Goal: Task Accomplishment & Management: Manage account settings

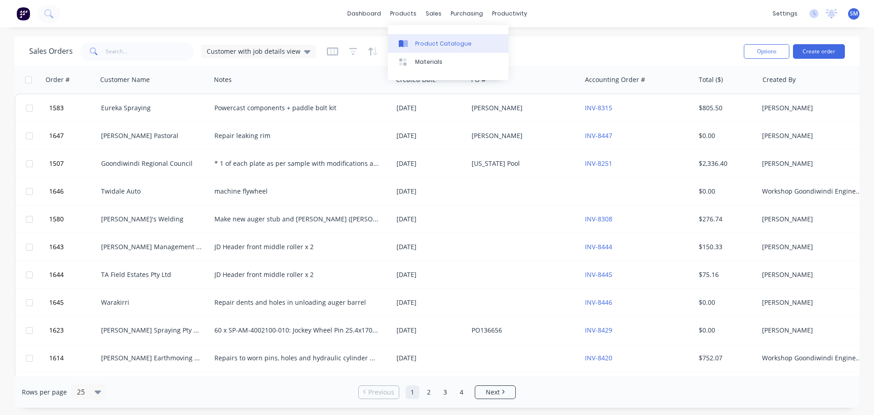
click at [435, 46] on div "Product Catalogue" at bounding box center [443, 44] width 56 height 8
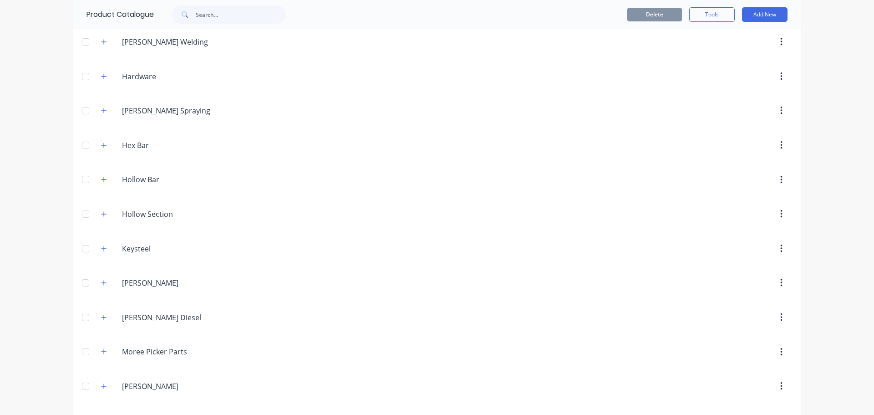
scroll to position [729, 0]
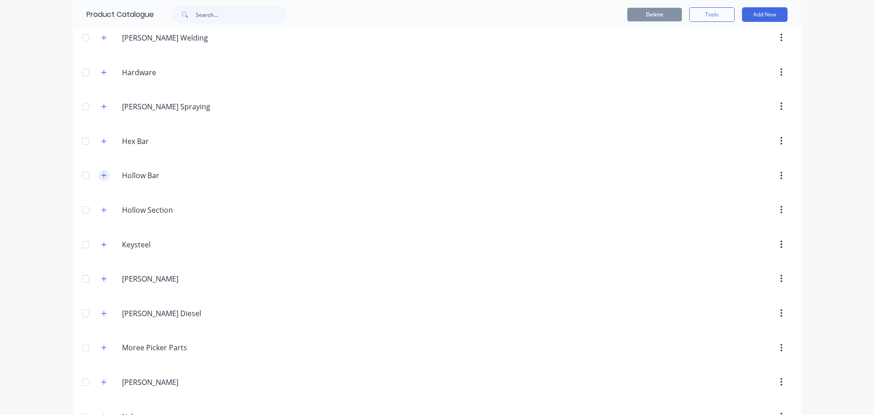
click at [101, 173] on icon "button" at bounding box center [103, 175] width 5 height 6
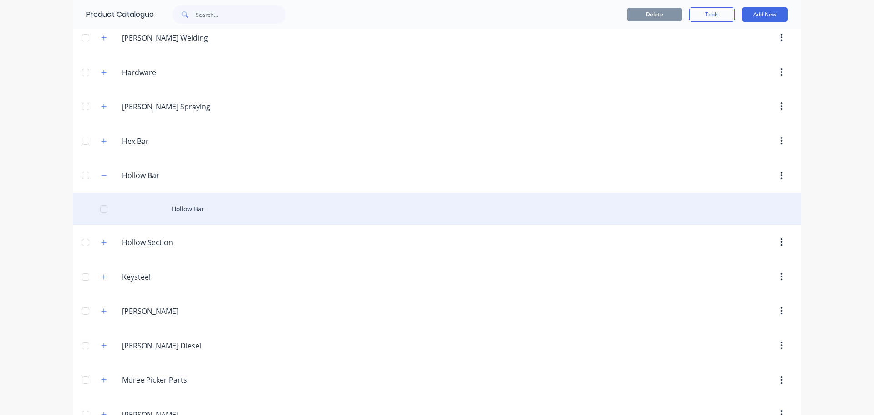
click at [147, 205] on div "Hollow Bar" at bounding box center [437, 209] width 729 height 32
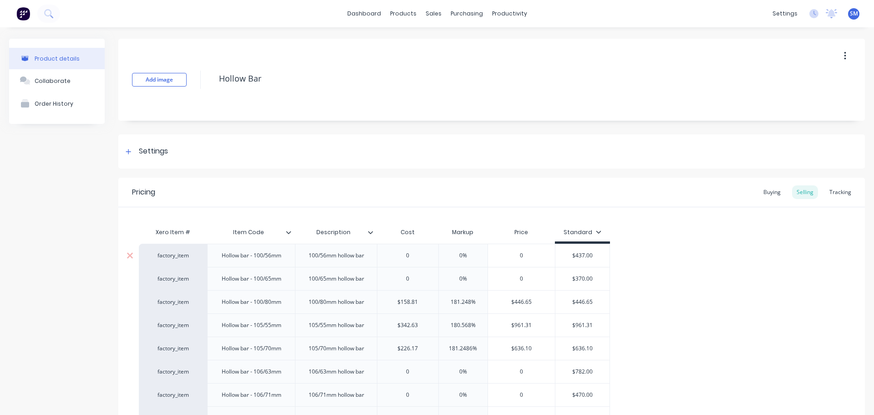
scroll to position [46, 0]
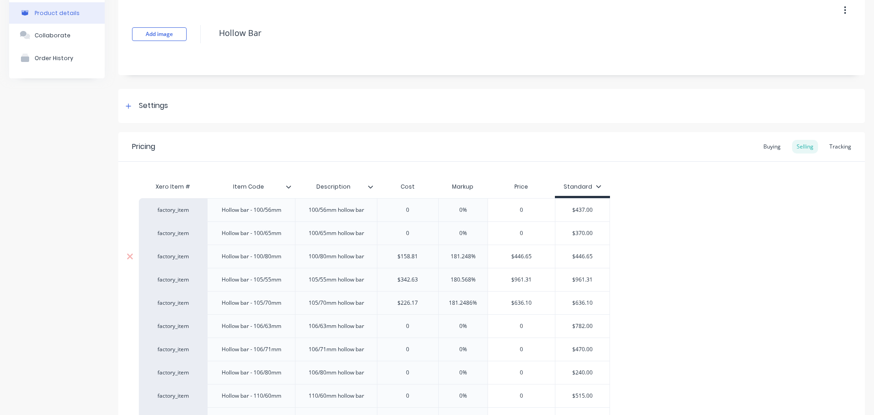
type input "$446.65"
drag, startPoint x: 538, startPoint y: 257, endPoint x: 507, endPoint y: 254, distance: 30.7
click at [507, 254] on input "$446.65" at bounding box center [521, 256] width 67 height 8
type input "$158.81"
click at [419, 256] on input "$158.81" at bounding box center [407, 256] width 61 height 8
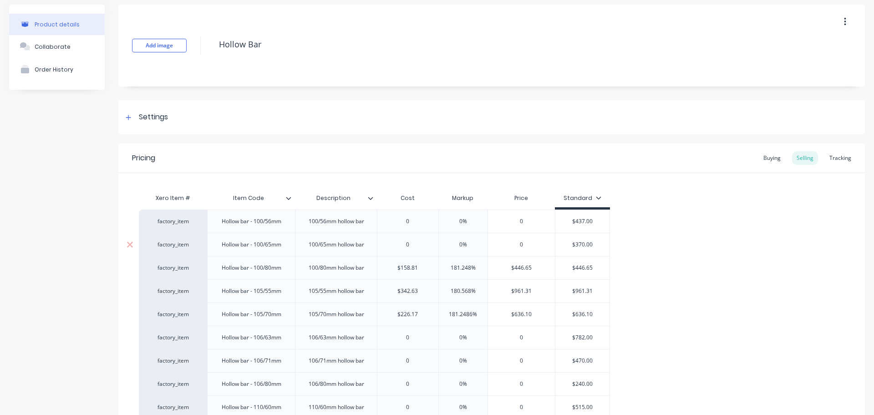
scroll to position [0, 0]
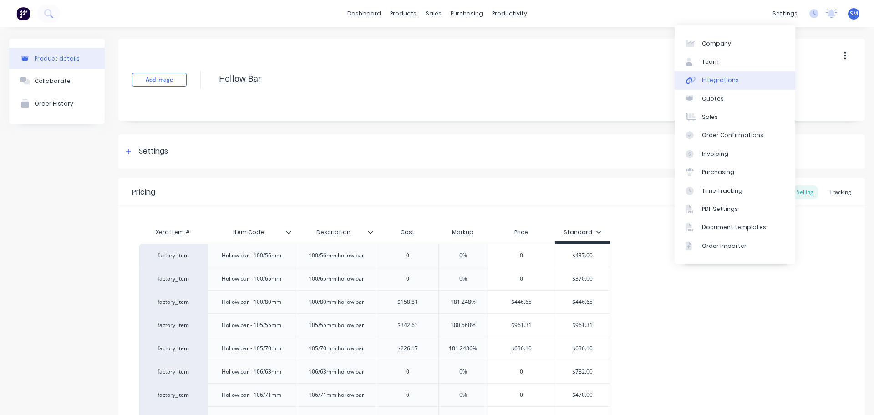
click at [719, 82] on div "Integrations" at bounding box center [720, 80] width 37 height 8
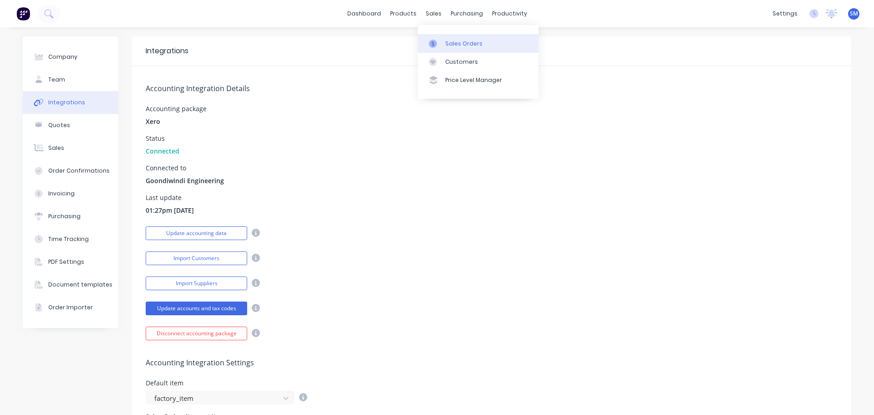
click at [458, 47] on div "Sales Orders" at bounding box center [463, 44] width 37 height 8
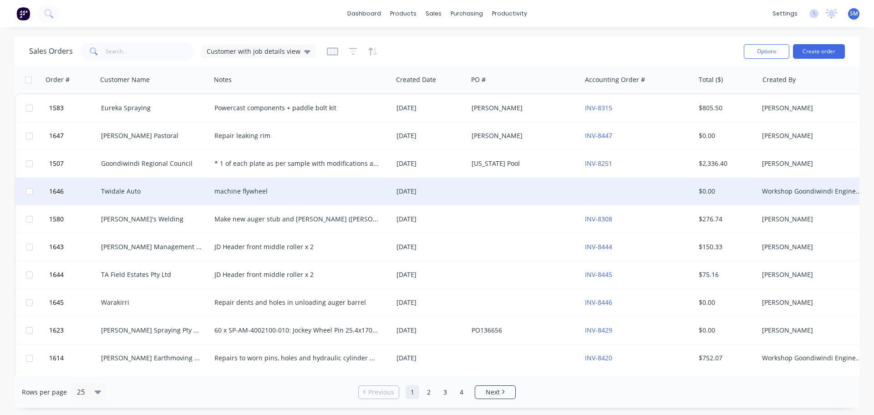
click at [107, 191] on div "Twidale Auto" at bounding box center [151, 191] width 101 height 9
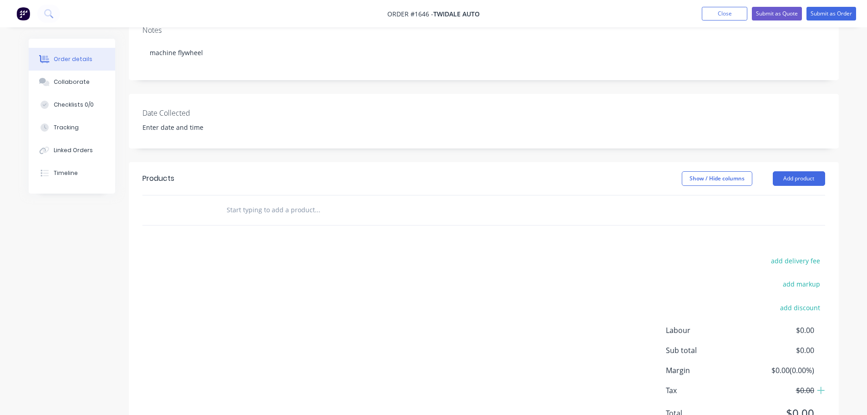
scroll to position [182, 0]
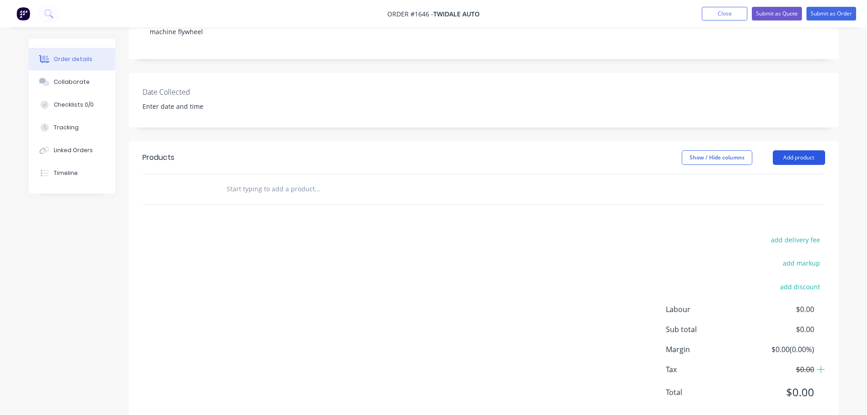
click at [802, 159] on button "Add product" at bounding box center [799, 157] width 52 height 15
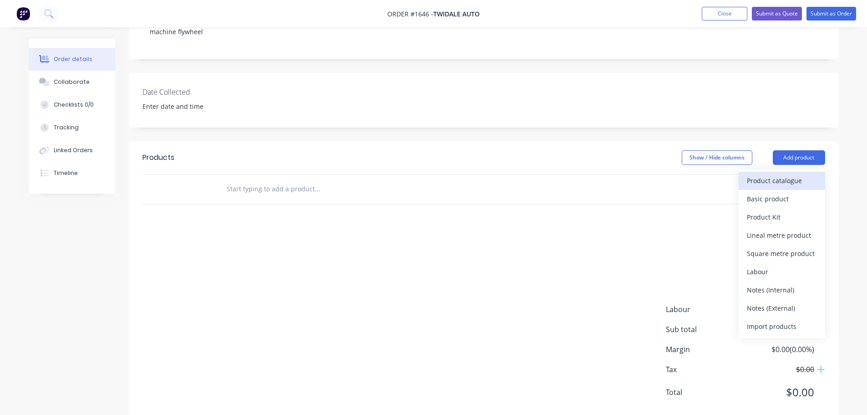
click at [776, 181] on div "Product catalogue" at bounding box center [782, 180] width 70 height 13
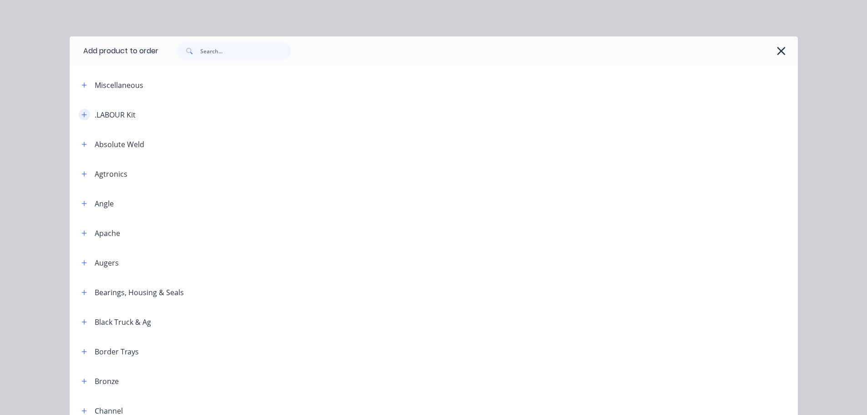
click at [82, 114] on icon "button" at bounding box center [84, 115] width 5 height 6
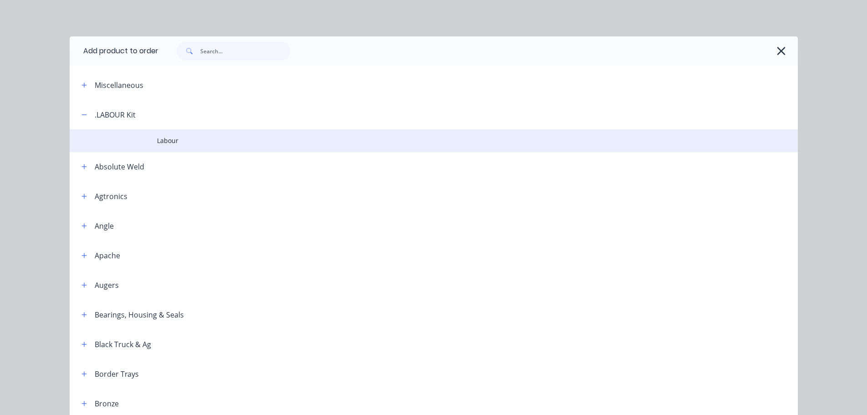
click at [149, 140] on td at bounding box center [113, 140] width 87 height 23
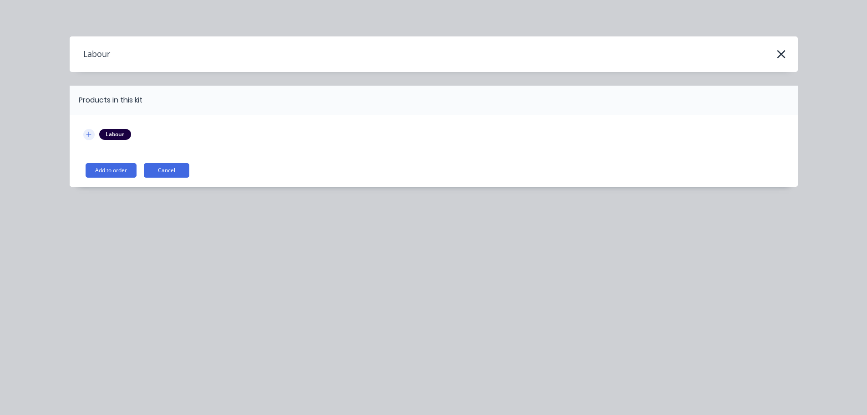
click at [91, 133] on icon "button" at bounding box center [88, 134] width 5 height 6
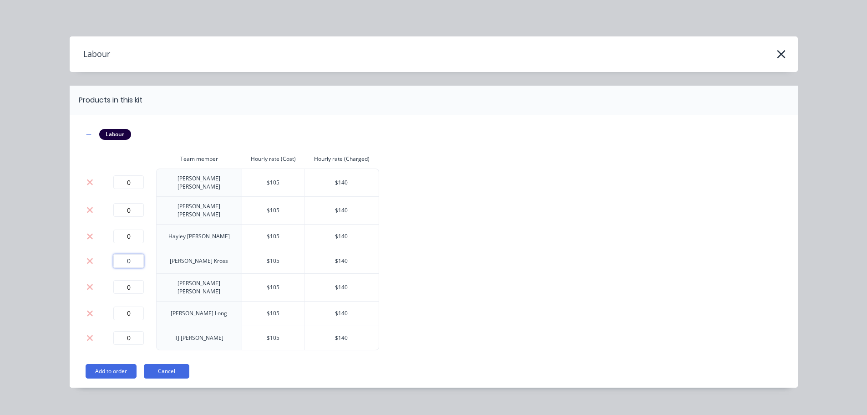
drag, startPoint x: 117, startPoint y: 249, endPoint x: 108, endPoint y: 247, distance: 8.4
click at [108, 249] on td "0" at bounding box center [129, 261] width 55 height 25
type input "0.5"
click at [112, 364] on button "Add to order" at bounding box center [111, 371] width 51 height 15
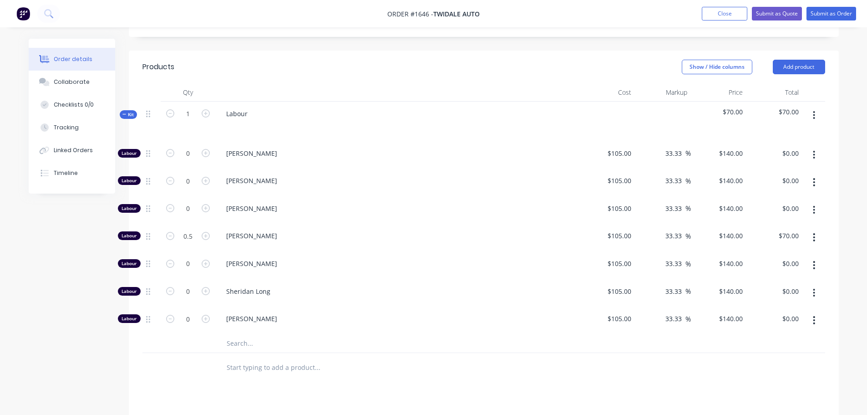
scroll to position [273, 0]
click at [126, 115] on icon at bounding box center [124, 114] width 4 height 5
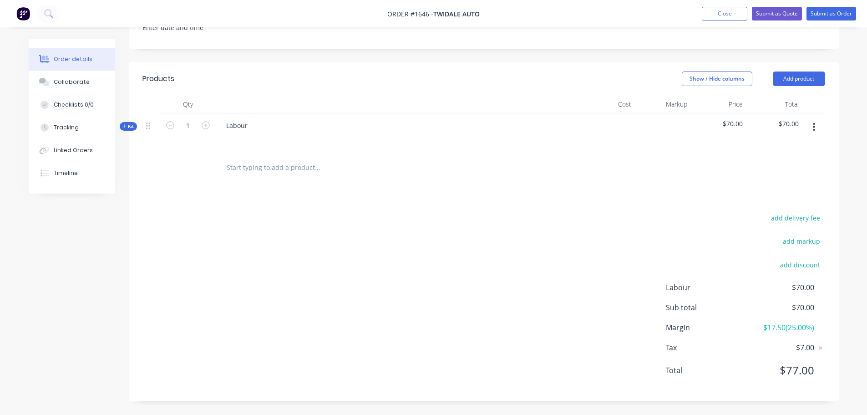
click at [130, 127] on span "Kit" at bounding box center [128, 126] width 12 height 7
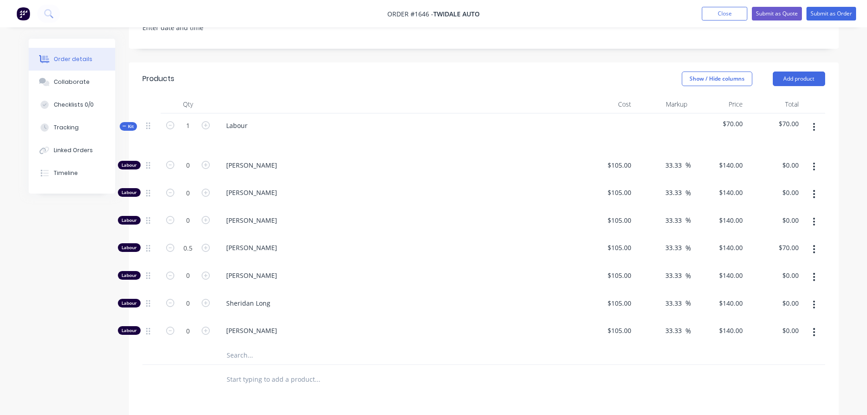
scroll to position [273, 0]
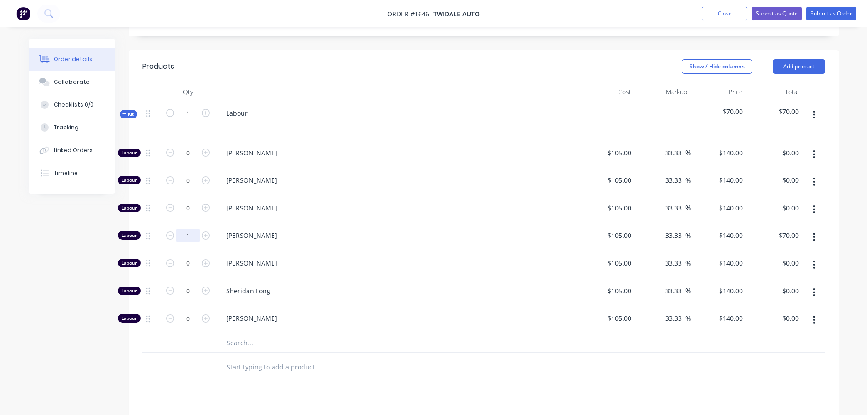
type input "1"
type input "$140.00"
click at [123, 114] on icon at bounding box center [124, 114] width 4 height 5
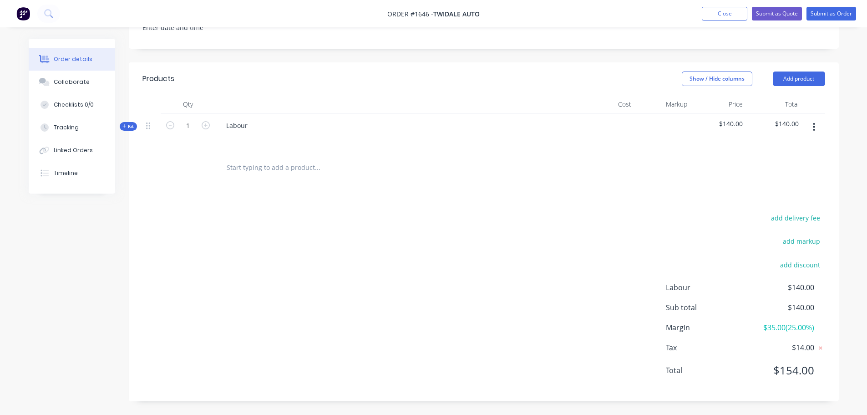
scroll to position [261, 0]
type input "0.5"
click at [714, 79] on button "Show / Hide columns" at bounding box center [717, 78] width 71 height 15
click at [716, 79] on button "Show / Hide columns" at bounding box center [717, 78] width 71 height 15
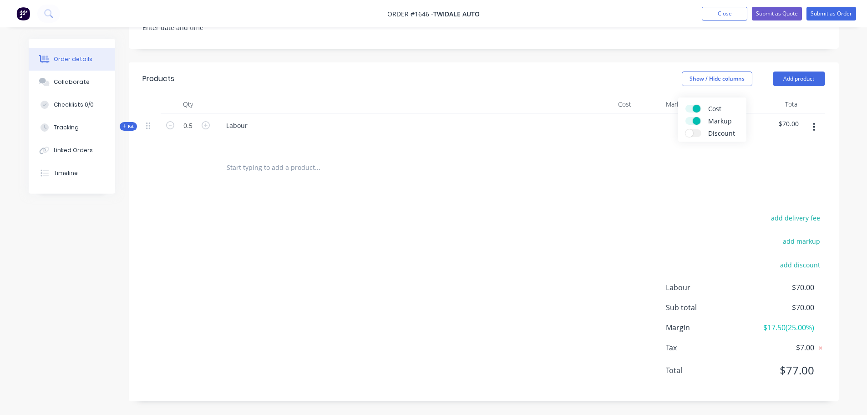
click at [690, 131] on span at bounding box center [690, 133] width 8 height 8
click at [686, 129] on input "Discount" at bounding box center [686, 129] width 0 height 0
click at [589, 75] on div "Show / Hide columns Add product" at bounding box center [556, 78] width 538 height 15
click at [123, 126] on icon at bounding box center [124, 126] width 4 height 5
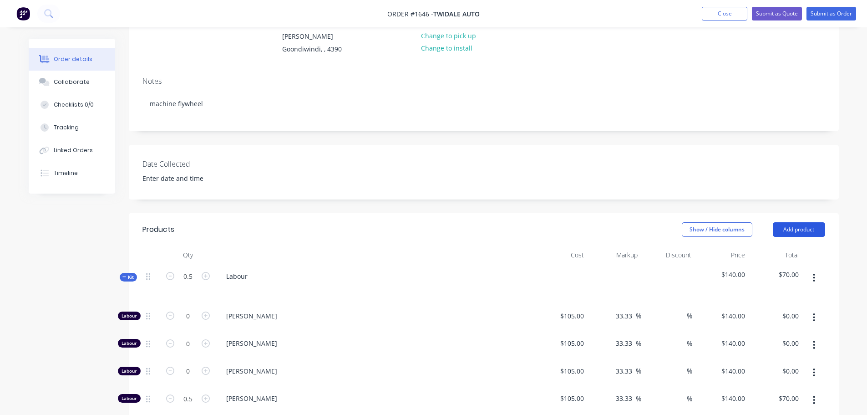
scroll to position [108, 0]
click at [797, 231] on button "Add product" at bounding box center [799, 231] width 52 height 15
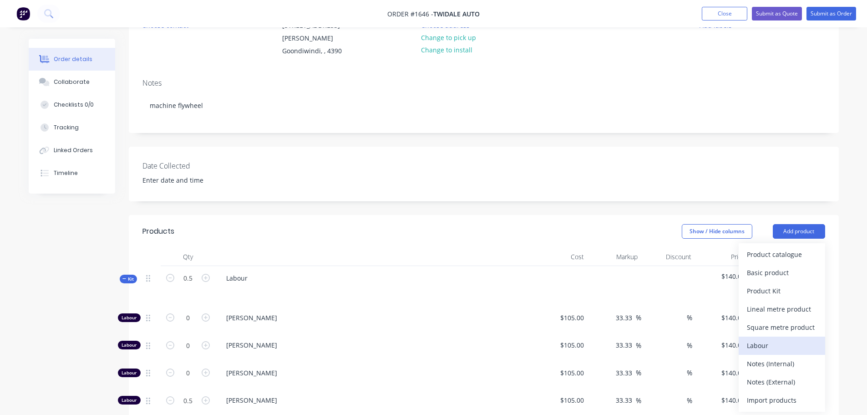
click at [766, 339] on div "Labour" at bounding box center [782, 345] width 70 height 13
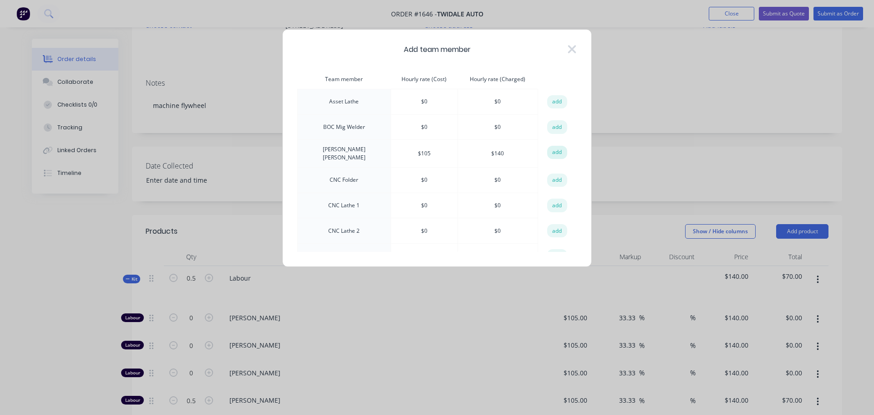
click at [557, 151] on button "add" at bounding box center [557, 153] width 20 height 14
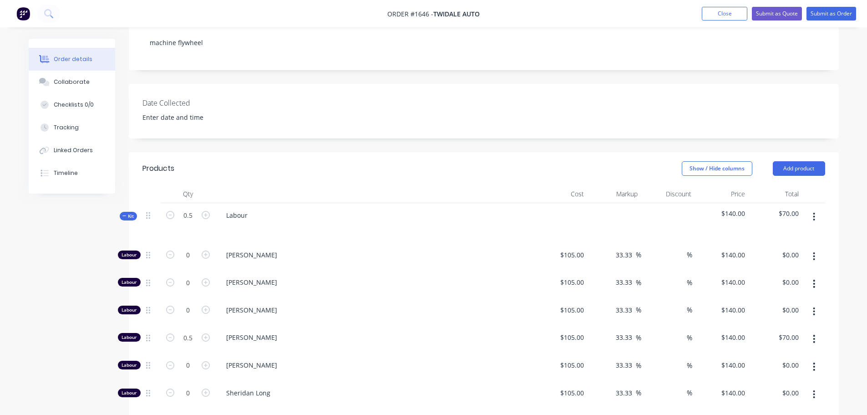
scroll to position [154, 0]
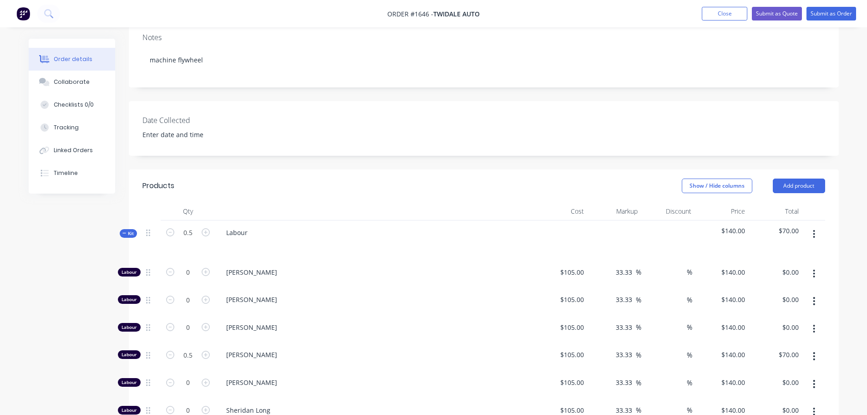
click at [815, 232] on icon "button" at bounding box center [814, 234] width 2 height 10
click at [767, 310] on div "Delete" at bounding box center [782, 312] width 70 height 13
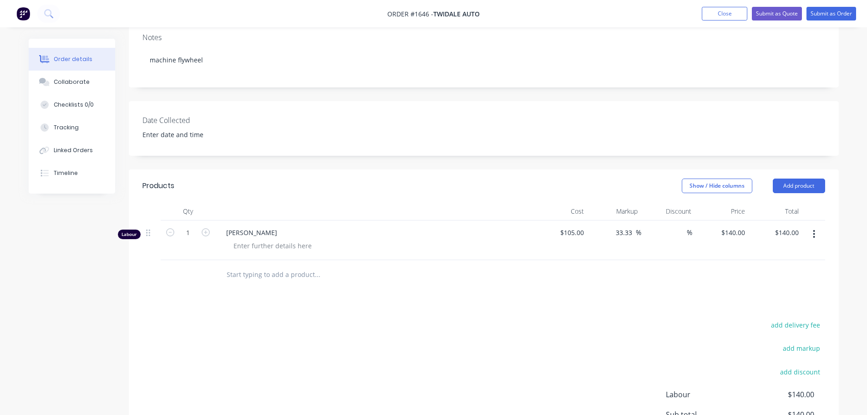
click at [530, 251] on div at bounding box center [378, 245] width 304 height 13
drag, startPoint x: 800, startPoint y: 190, endPoint x: 804, endPoint y: 194, distance: 5.6
click at [800, 190] on button "Add product" at bounding box center [799, 186] width 52 height 15
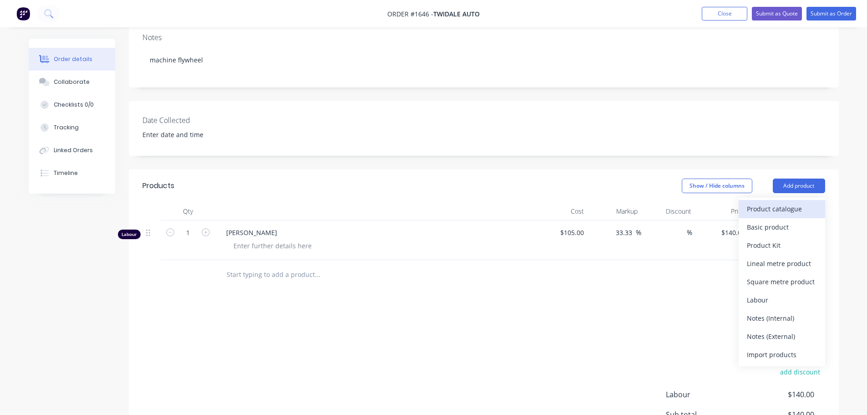
click at [776, 210] on div "Product catalogue" at bounding box center [782, 208] width 70 height 13
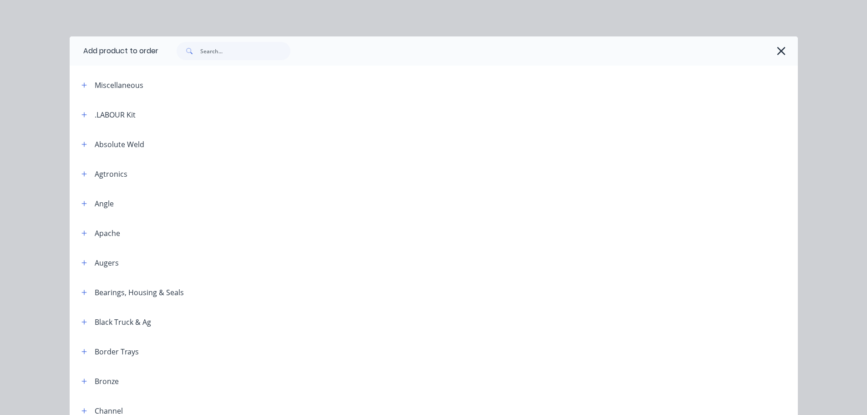
click at [90, 116] on div ".LABOUR Kit" at bounding box center [104, 114] width 61 height 11
drag, startPoint x: 79, startPoint y: 113, endPoint x: 107, endPoint y: 126, distance: 30.6
click at [82, 113] on icon "button" at bounding box center [84, 115] width 5 height 6
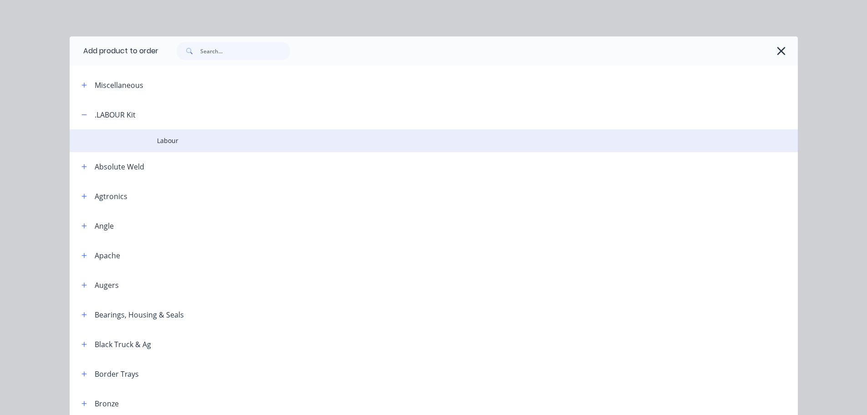
click at [166, 145] on span "Labour" at bounding box center [413, 141] width 513 height 10
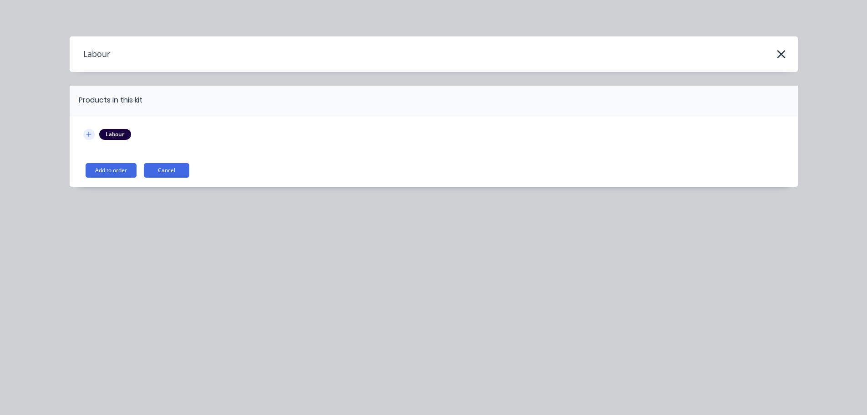
click at [92, 136] on icon "button" at bounding box center [88, 134] width 5 height 6
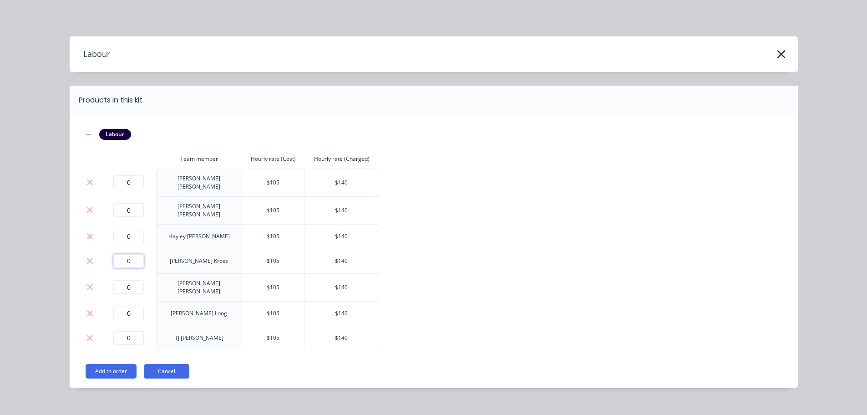
drag, startPoint x: 132, startPoint y: 251, endPoint x: 99, endPoint y: 247, distance: 33.0
click at [102, 249] on td "0" at bounding box center [129, 261] width 55 height 25
type input "0.5"
click at [113, 364] on button "Add to order" at bounding box center [111, 371] width 51 height 15
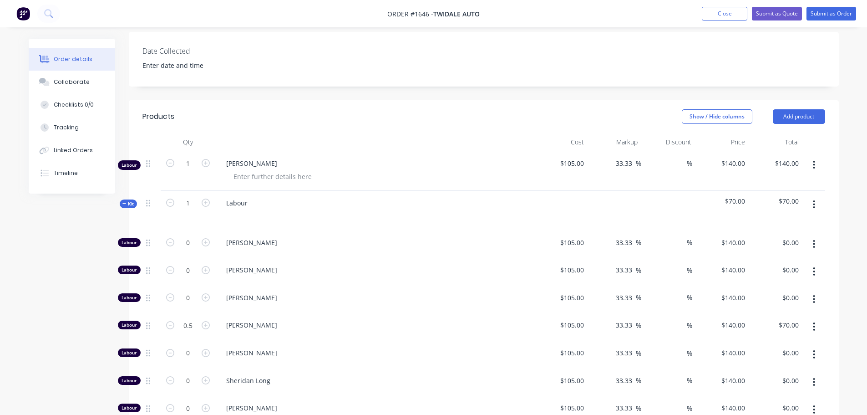
scroll to position [245, 0]
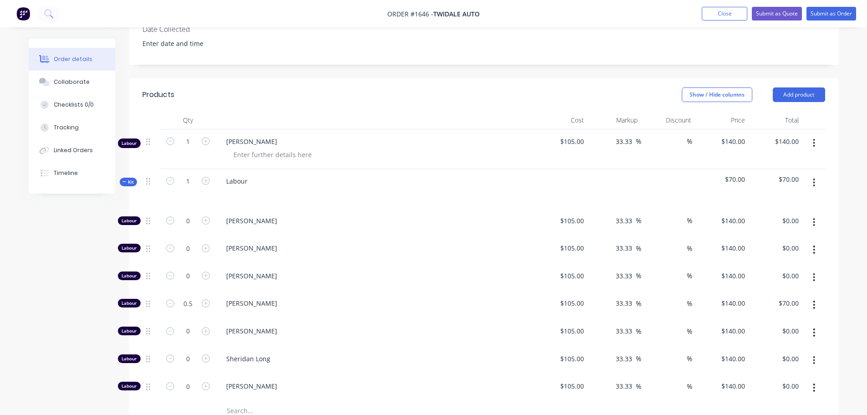
click at [816, 142] on button "button" at bounding box center [814, 143] width 21 height 16
click at [759, 217] on div "Delete" at bounding box center [782, 221] width 70 height 13
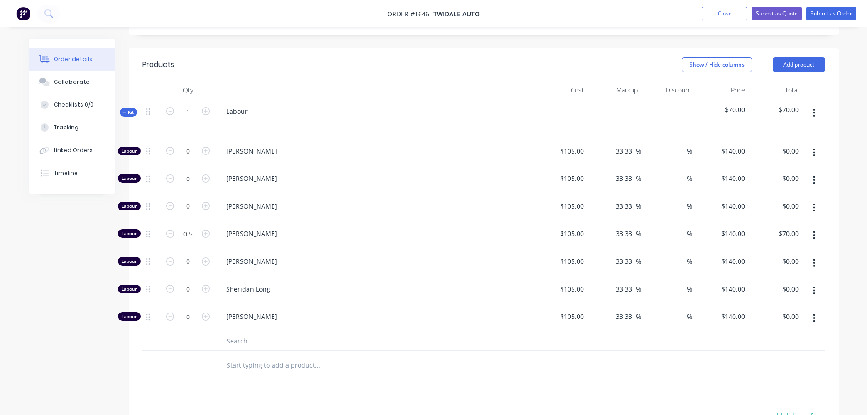
scroll to position [291, 0]
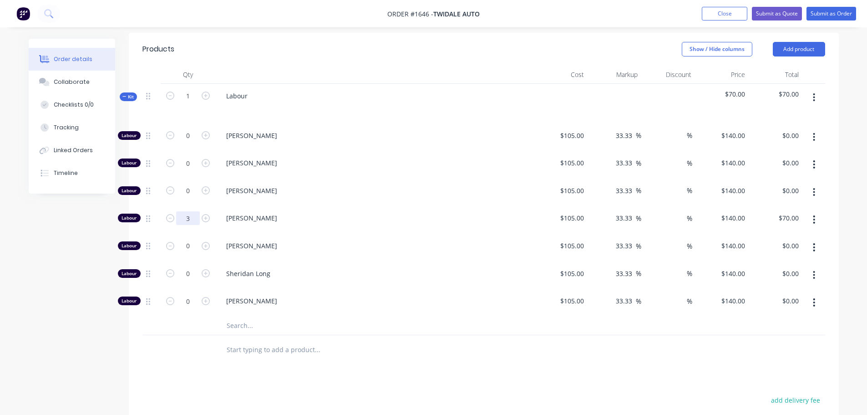
type input "3"
type input "$420.00"
click at [256, 51] on div "Products" at bounding box center [215, 49] width 145 height 15
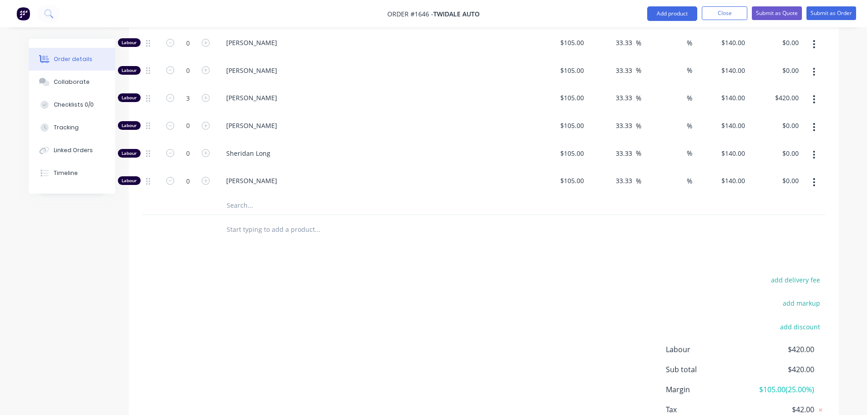
scroll to position [427, 0]
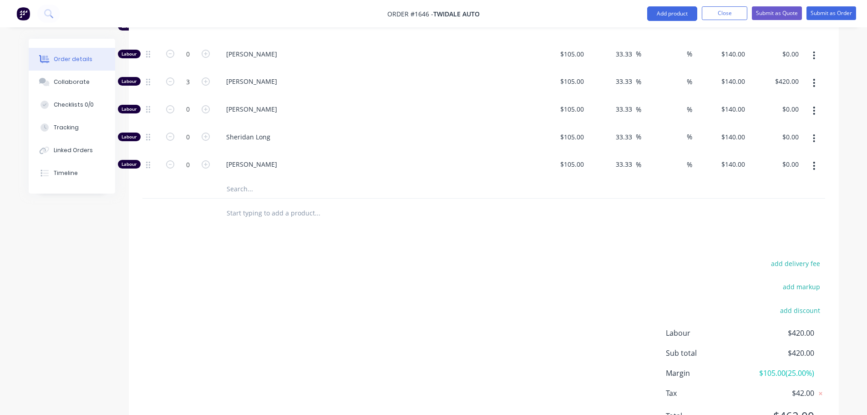
click at [230, 192] on input "text" at bounding box center [317, 189] width 182 height 18
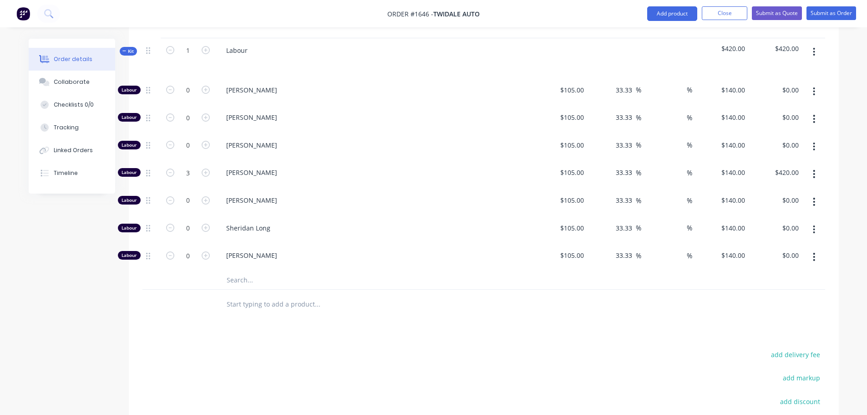
scroll to position [291, 0]
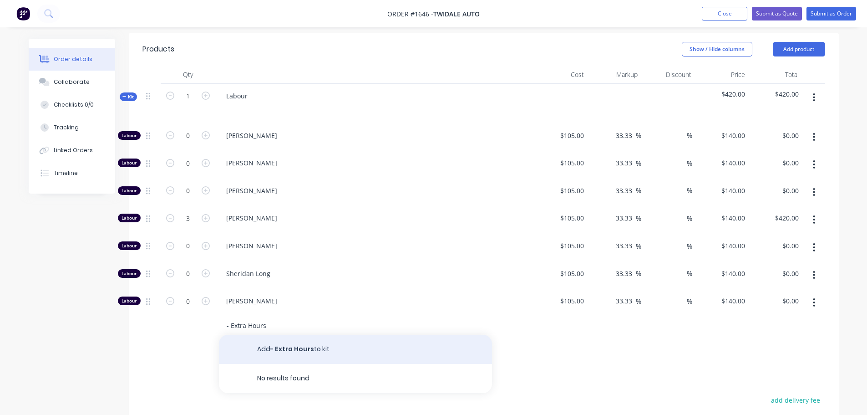
type input "- Extra Hours"
click at [292, 350] on button "Add - Extra Hours to kit" at bounding box center [355, 349] width 273 height 29
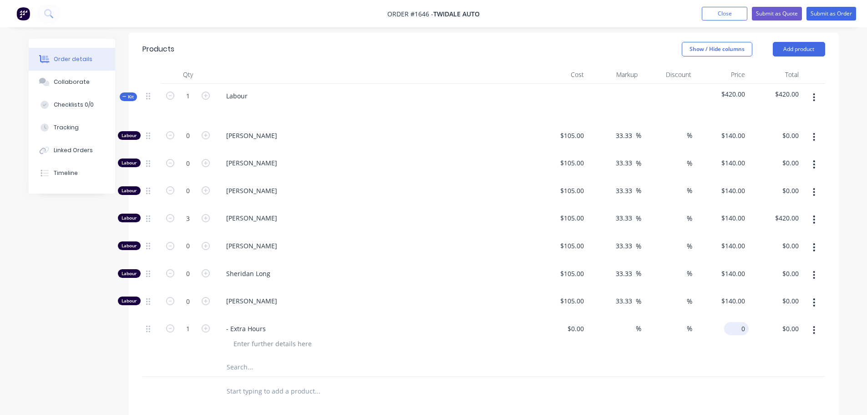
click at [743, 329] on input "0" at bounding box center [738, 328] width 21 height 13
type input "140"
type input "$140.00"
click at [583, 327] on input at bounding box center [577, 328] width 21 height 13
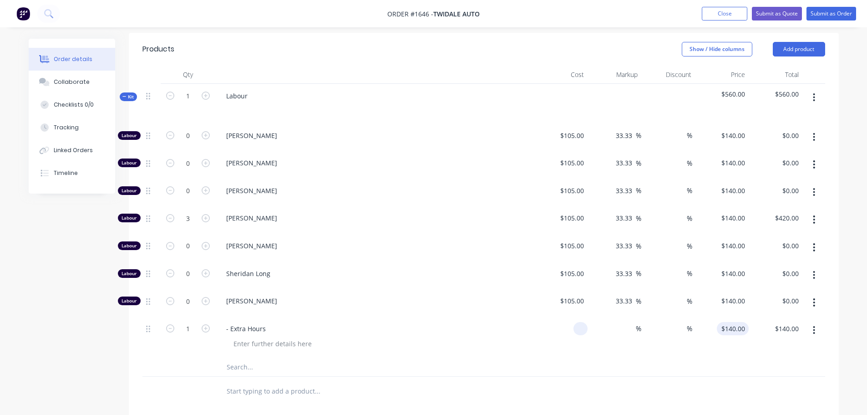
type input "$0.00"
type input "0"
type input "$0.00"
click at [747, 327] on input "0" at bounding box center [744, 328] width 10 height 13
type input "-140"
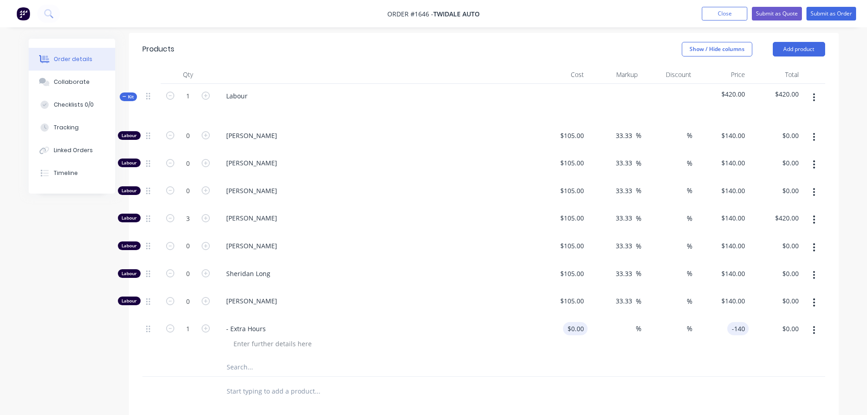
type input "0"
type input "$-140.00"
click at [581, 332] on input "0" at bounding box center [577, 328] width 21 height 13
type input "$0.00"
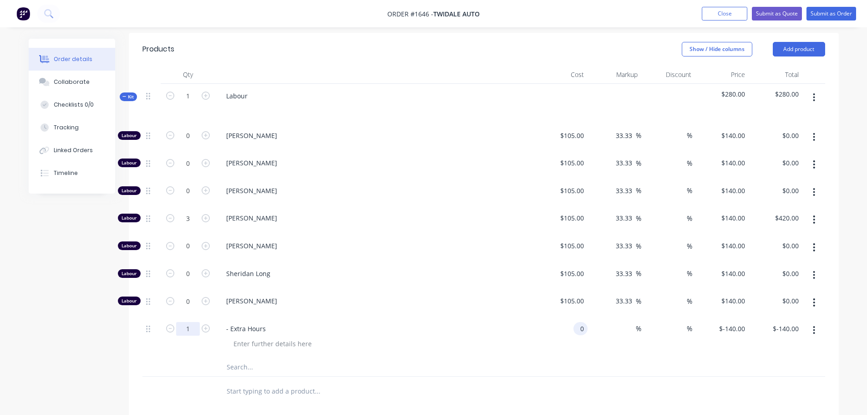
type input "$0.00"
click at [192, 143] on input "1" at bounding box center [188, 136] width 24 height 14
type input "2"
click at [246, 352] on div "- Extra Hours" at bounding box center [374, 336] width 319 height 41
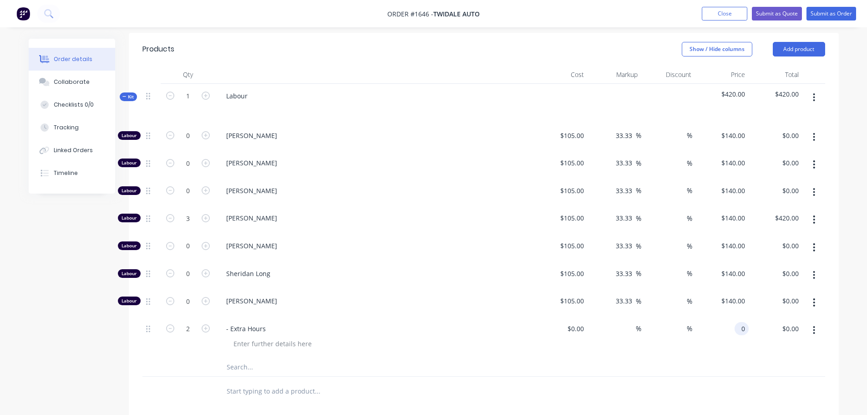
click at [731, 328] on div "0 0" at bounding box center [722, 336] width 54 height 41
drag, startPoint x: 731, startPoint y: 328, endPoint x: 756, endPoint y: 326, distance: 25.6
click at [756, 328] on div "2 - Extra Hours $0.00 $0.00 % % 0 0 $0.00 $0.00" at bounding box center [484, 336] width 683 height 41
type input "$-140.00"
type input "$-280.00"
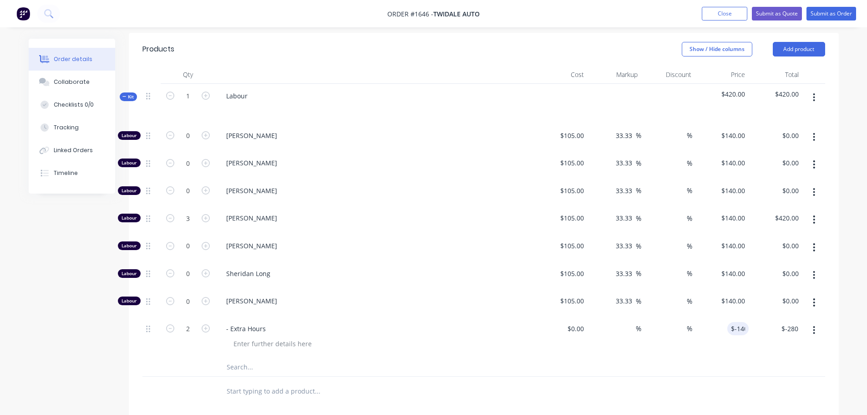
click at [401, 354] on div "- Extra Hours" at bounding box center [374, 336] width 319 height 41
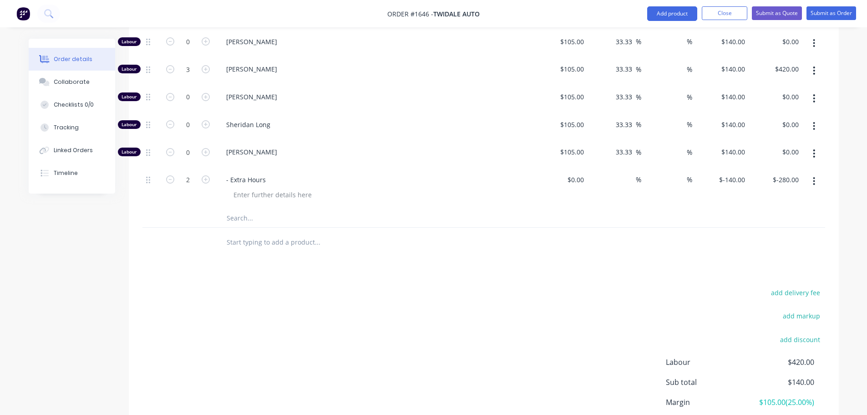
scroll to position [377, 0]
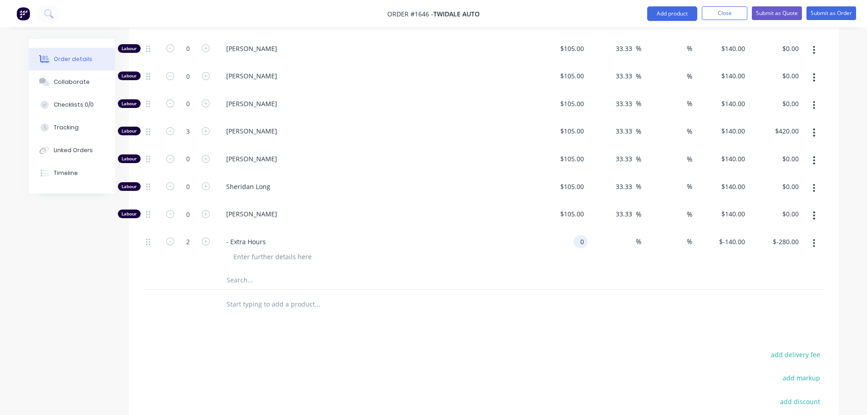
click at [576, 240] on div "0 0" at bounding box center [581, 241] width 14 height 13
type input "$-105.00"
type input "$0.00"
type input "$-140.00"
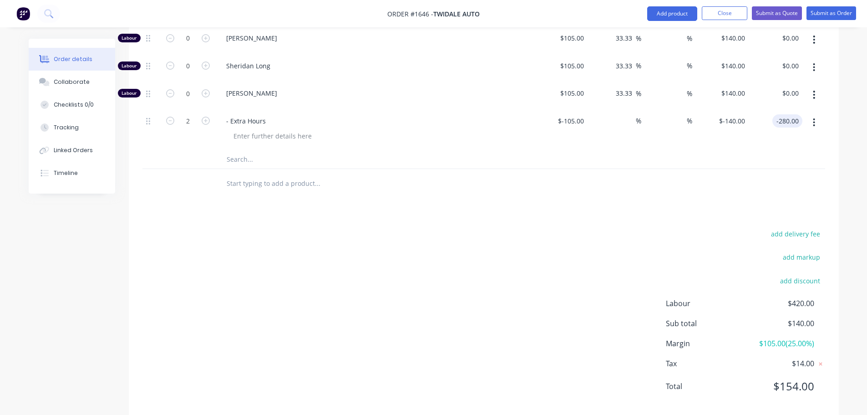
scroll to position [514, 0]
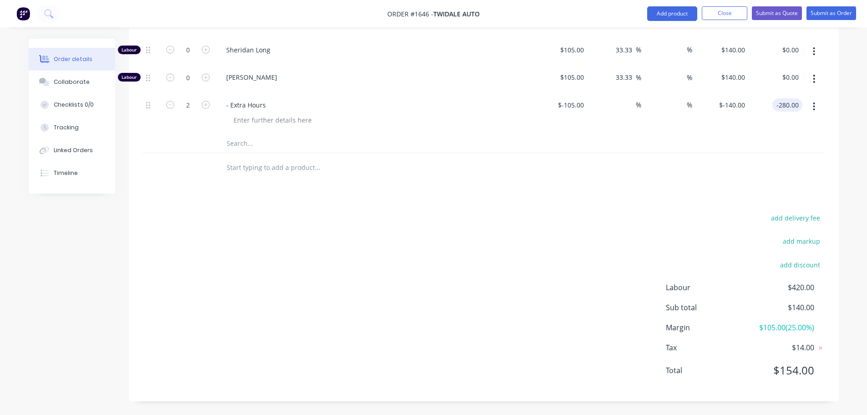
type input "$-280.00"
click at [605, 257] on div "add delivery fee add markup add discount Labour $420.00 Sub total $140.00 Margi…" at bounding box center [484, 300] width 683 height 176
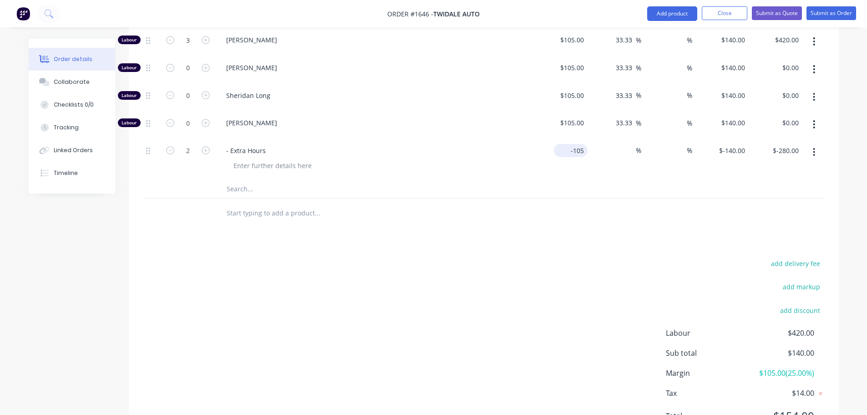
click at [572, 150] on input "-105" at bounding box center [573, 150] width 30 height 13
type input "$0.00"
type input "0"
type input "$0.00"
click at [723, 150] on div "0 0" at bounding box center [722, 158] width 54 height 41
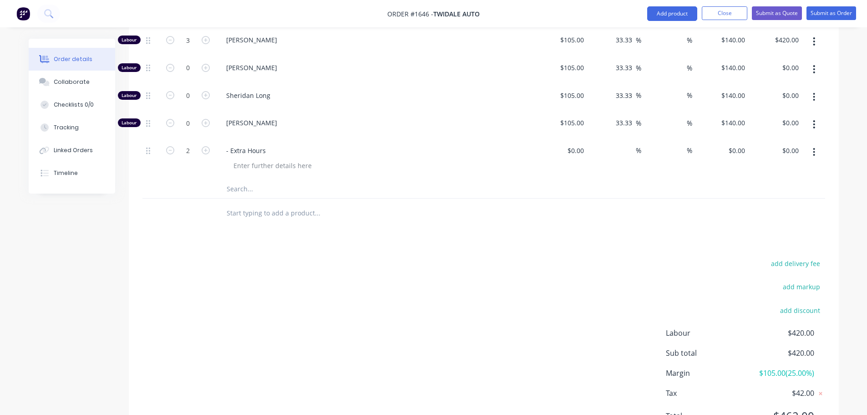
click at [647, 233] on div "Products Show / Hide columns Add product Qty Cost Markup Discount Price Total K…" at bounding box center [484, 151] width 710 height 592
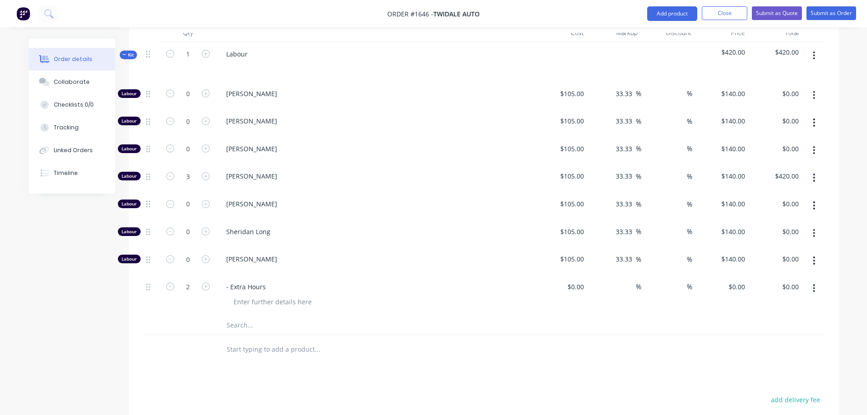
scroll to position [332, 0]
click at [729, 282] on div "00 00" at bounding box center [722, 295] width 54 height 41
type input "$-140.00"
type input "$-280.00"
click at [566, 312] on div "$0.00 $0.00" at bounding box center [561, 295] width 54 height 41
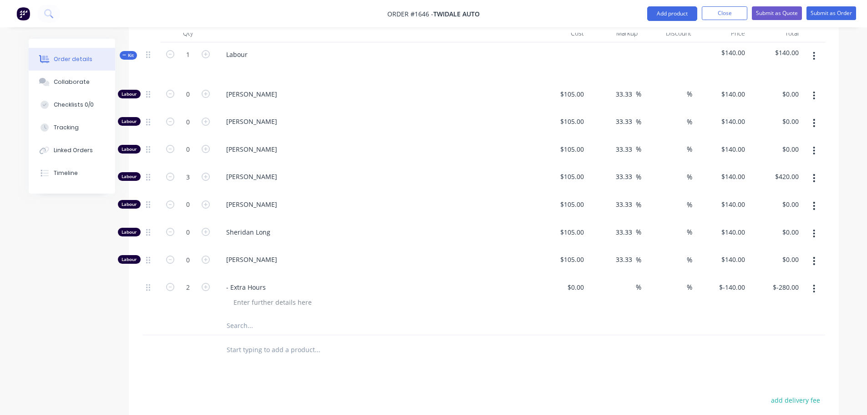
click at [565, 282] on div "$0.00 $0.00" at bounding box center [561, 295] width 54 height 41
click at [574, 290] on div "0 0" at bounding box center [561, 295] width 54 height 41
type input "$-1,050.00"
type input "0"
type input "$0.00"
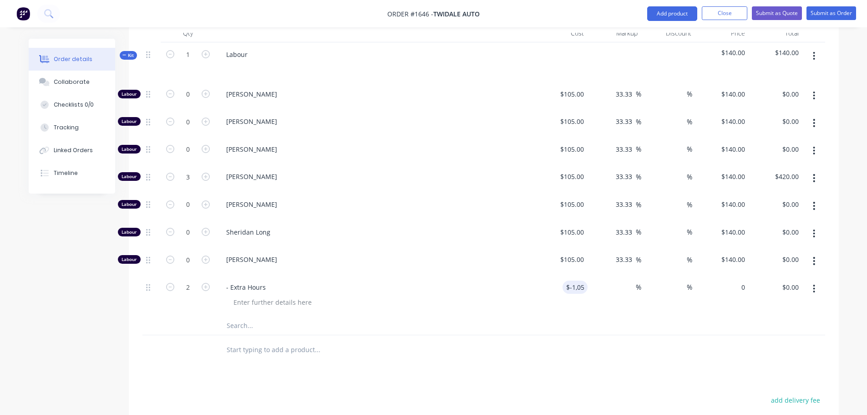
click at [724, 282] on div "0 $-140.00" at bounding box center [722, 295] width 54 height 41
type input "-1050"
type input "$0.00"
click at [571, 284] on input "-1050" at bounding box center [570, 287] width 36 height 13
type input "$0.00"
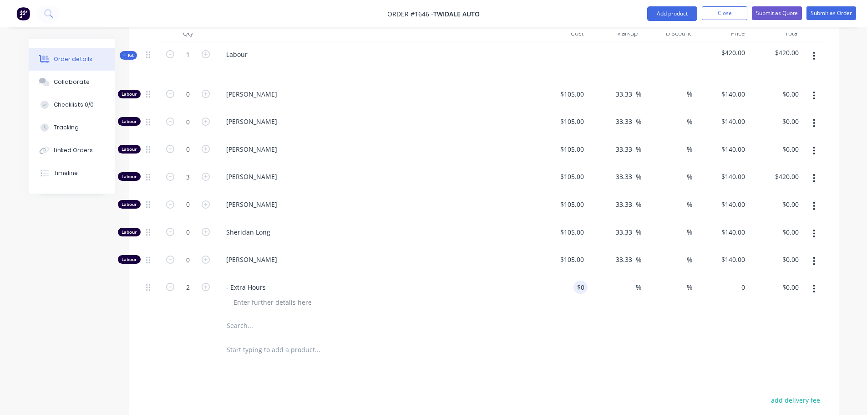
click at [731, 287] on div "0 $0.00" at bounding box center [722, 295] width 54 height 41
type input "$-1,400.00"
type input "$-2,800.00"
click at [710, 311] on div "$-1,400.00 -1400" at bounding box center [722, 295] width 54 height 41
click at [724, 290] on div "-1400 $-1,400.00" at bounding box center [722, 295] width 54 height 41
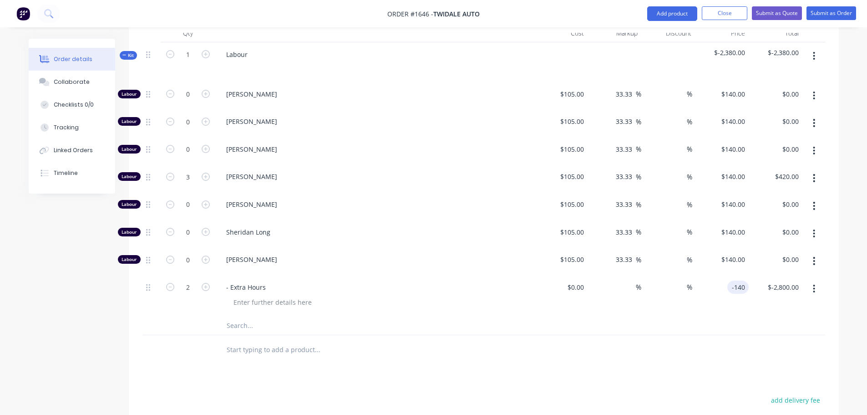
type input "$-140.00"
type input "$-280.00"
click at [626, 315] on div "%" at bounding box center [615, 295] width 54 height 41
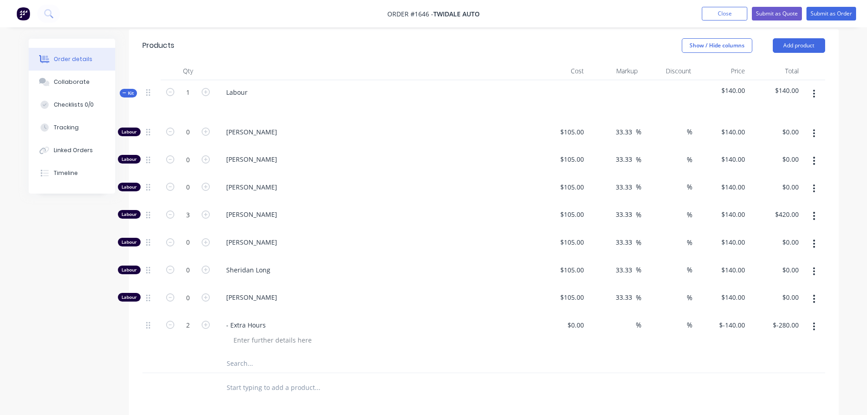
scroll to position [297, 0]
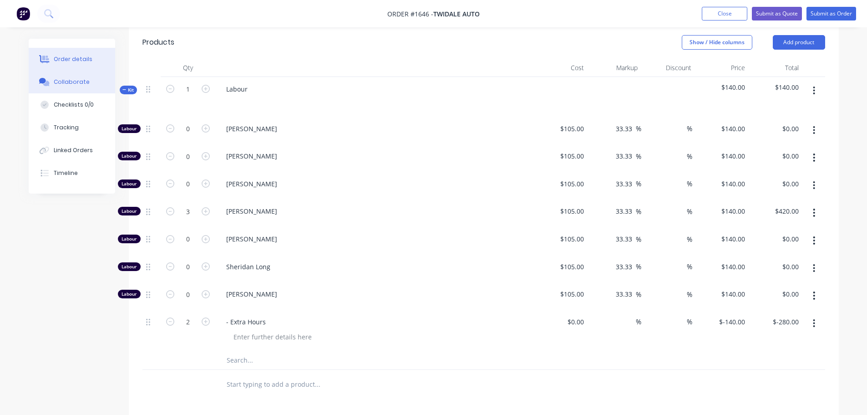
click at [70, 74] on button "Collaborate" at bounding box center [72, 82] width 87 height 23
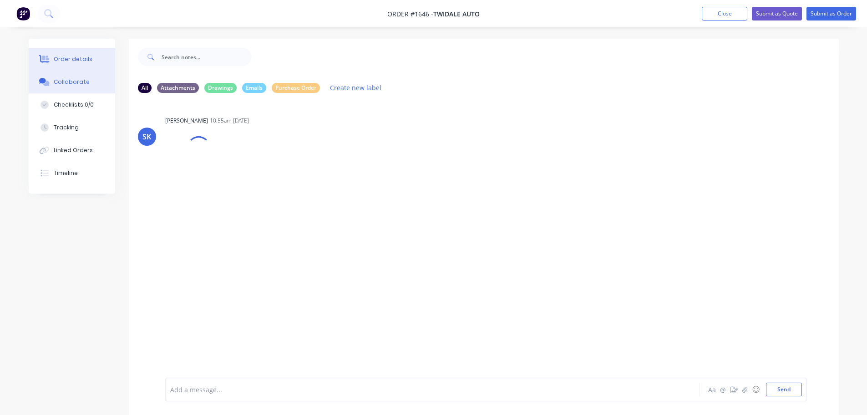
click at [77, 61] on div "Order details" at bounding box center [73, 59] width 39 height 8
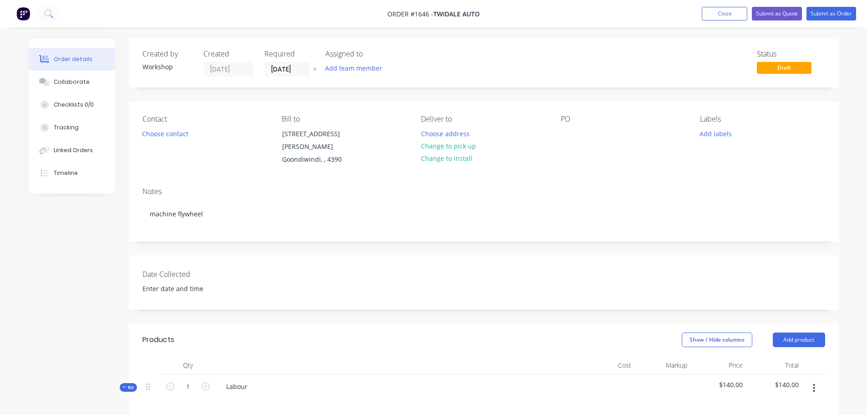
type input "$105.00"
type input "33.33"
type input "$140.00"
type input "$105.00"
type input "33.33"
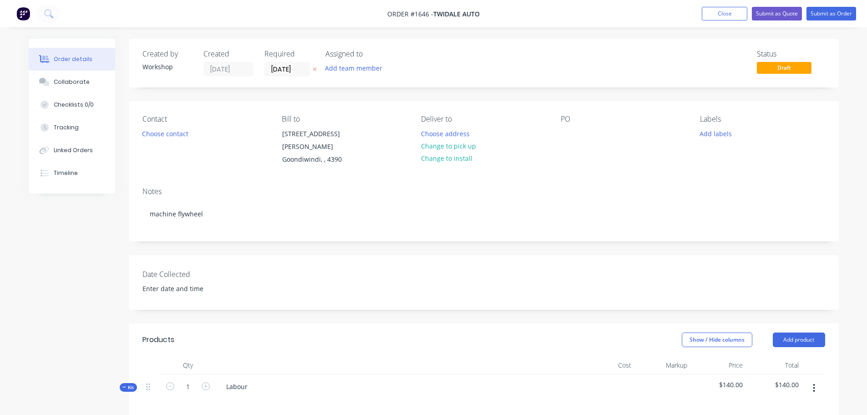
type input "$140.00"
type input "$105.00"
type input "33.33"
type input "$140.00"
type input "$105.00"
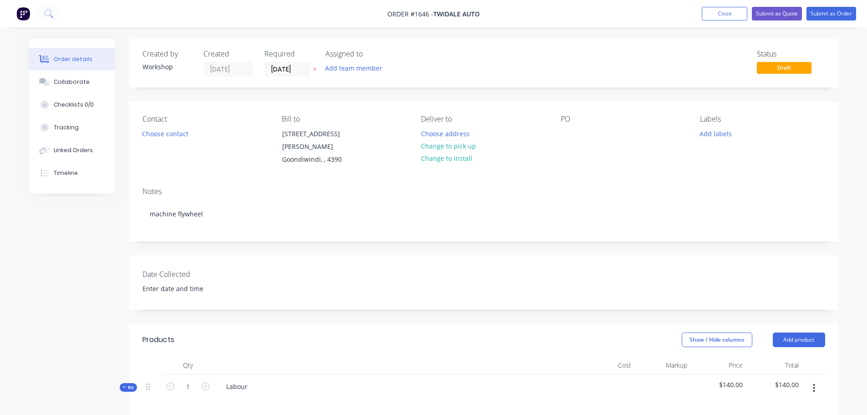
type input "33.33"
type input "$140.00"
type input "$420.00"
type input "$105.00"
type input "33.33"
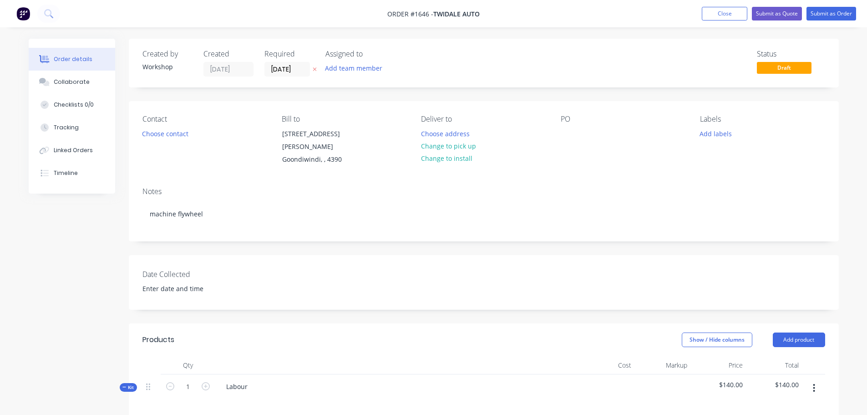
type input "$140.00"
type input "$105.00"
type input "33.33"
type input "$140.00"
type input "$105.00"
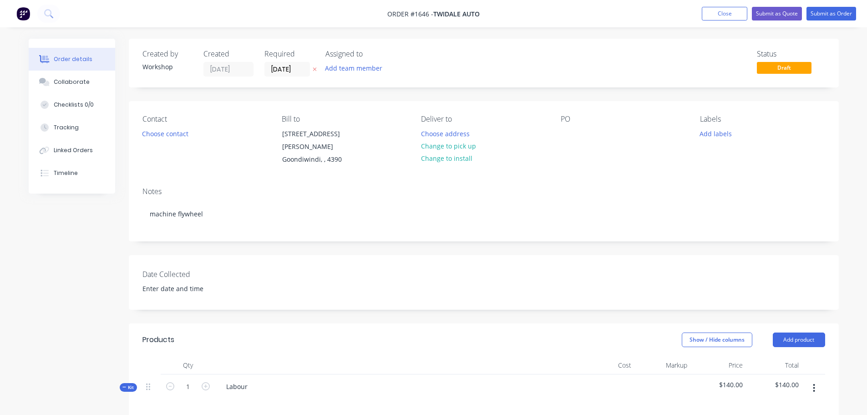
type input "33.33"
type input "$140.00"
type input "$-140.00"
type input "$-280.00"
click at [725, 13] on button "Close" at bounding box center [725, 14] width 46 height 14
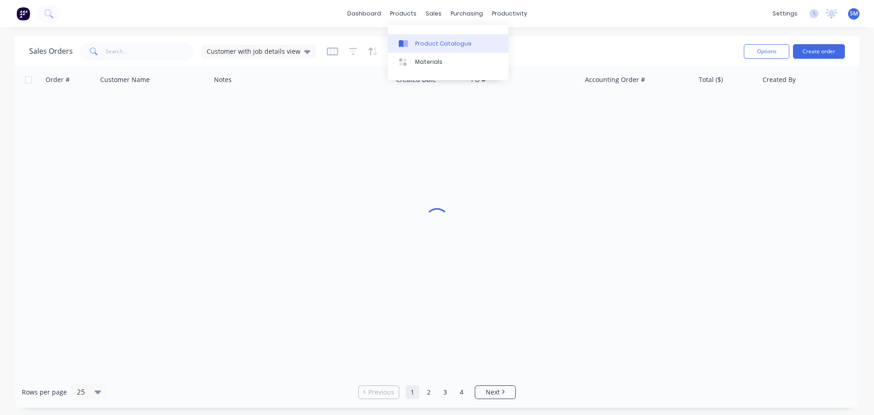
click at [424, 40] on div "Product Catalogue" at bounding box center [443, 44] width 56 height 8
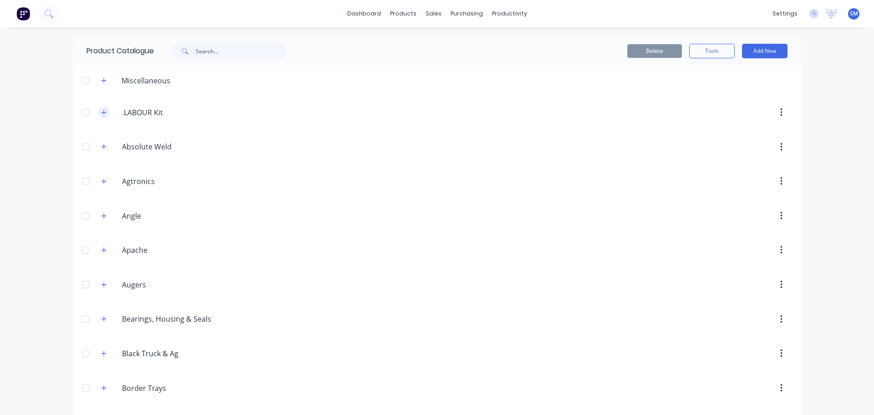
click at [102, 111] on icon "button" at bounding box center [103, 112] width 5 height 6
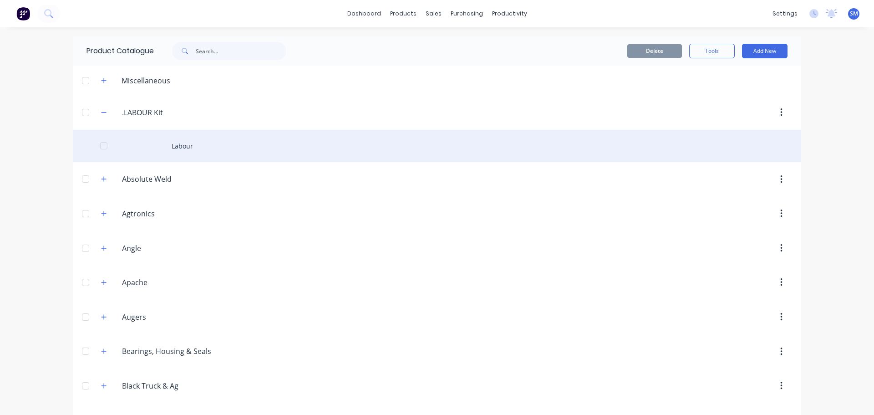
click at [181, 141] on div "Labour" at bounding box center [437, 146] width 729 height 32
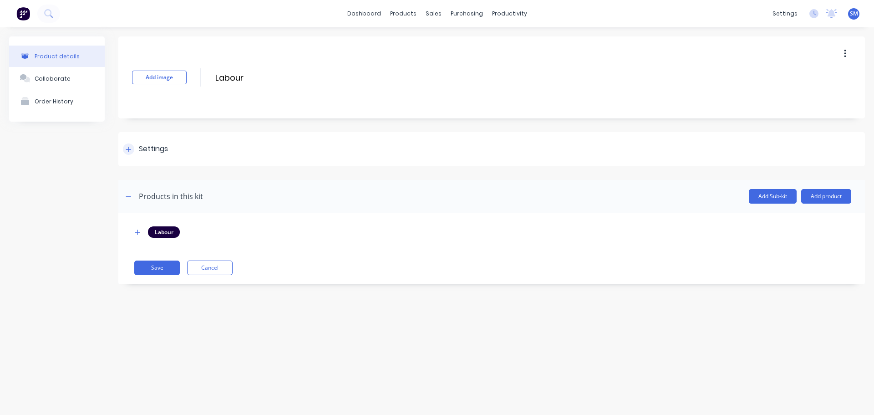
click at [135, 150] on div "Settings" at bounding box center [145, 148] width 45 height 11
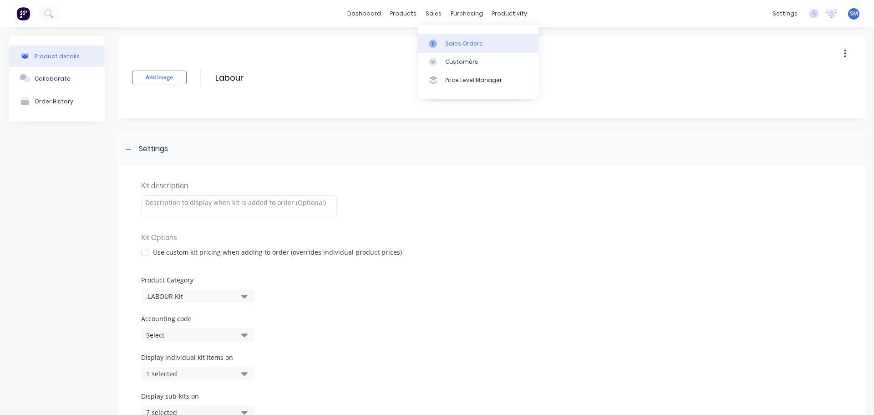
click at [456, 42] on div "Sales Orders" at bounding box center [463, 44] width 37 height 8
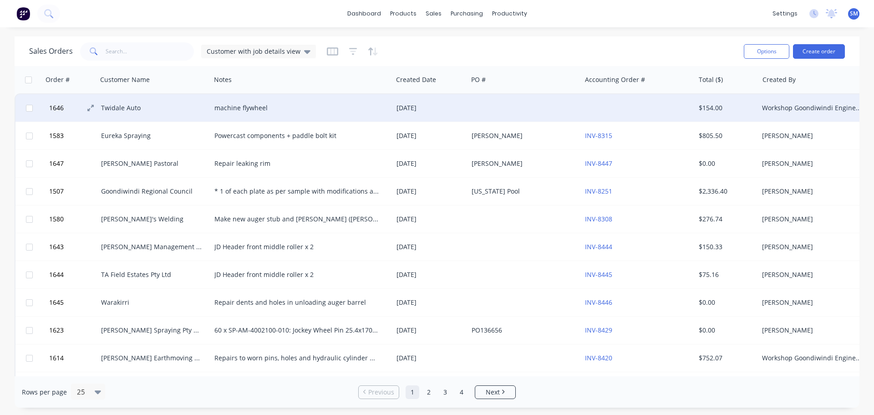
click at [69, 108] on button "1646" at bounding box center [73, 107] width 55 height 27
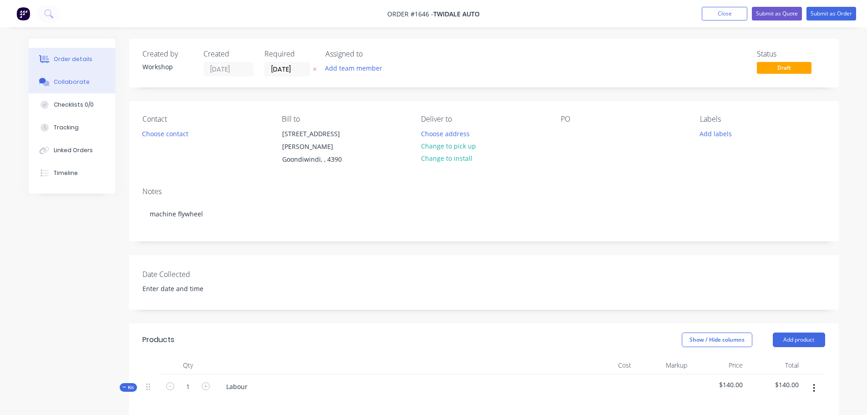
click at [82, 83] on div "Collaborate" at bounding box center [72, 82] width 36 height 8
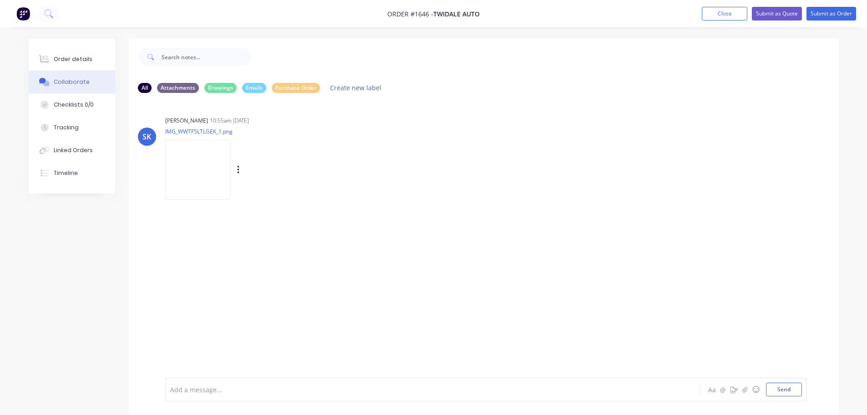
click at [214, 163] on img at bounding box center [198, 170] width 66 height 60
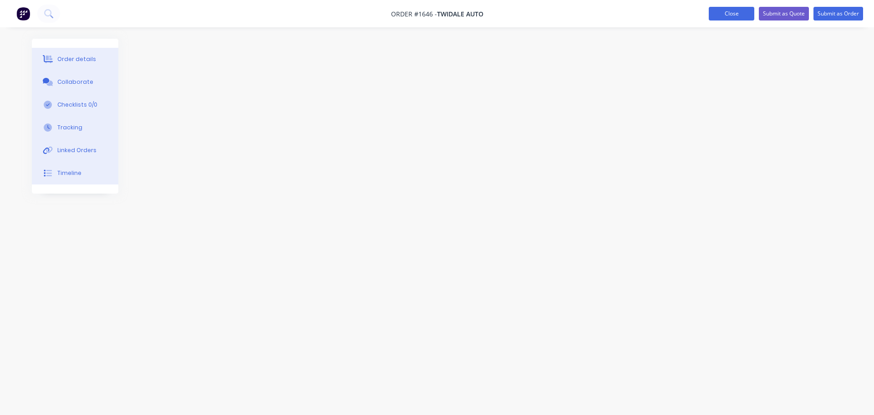
click at [736, 17] on button "Close" at bounding box center [732, 14] width 46 height 14
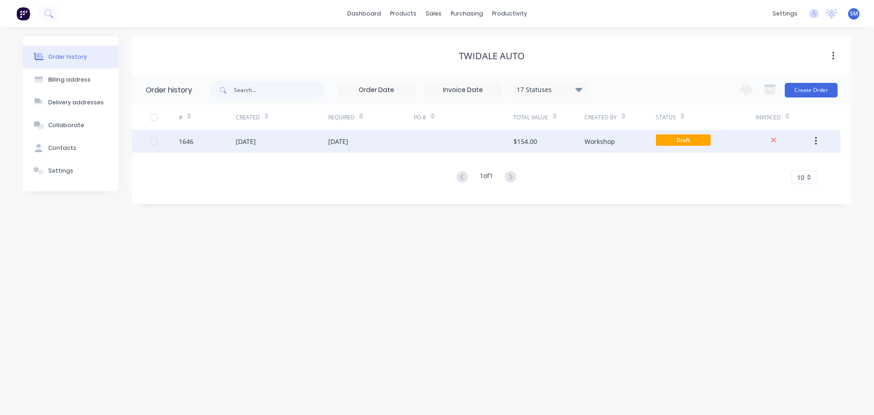
click at [273, 140] on div "[DATE]" at bounding box center [282, 141] width 92 height 23
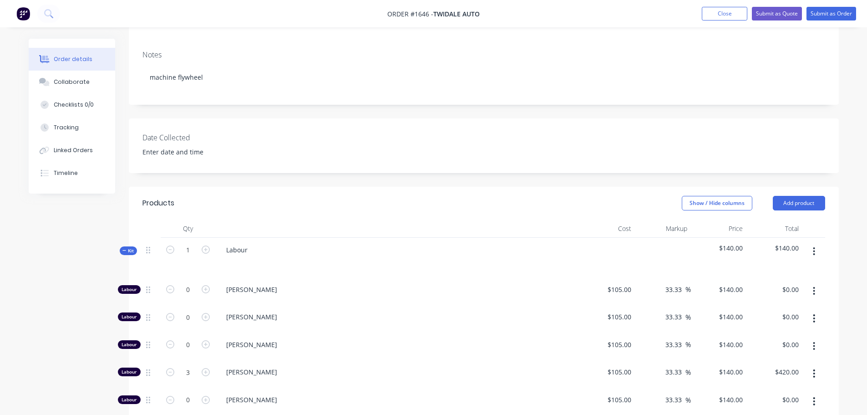
scroll to position [182, 0]
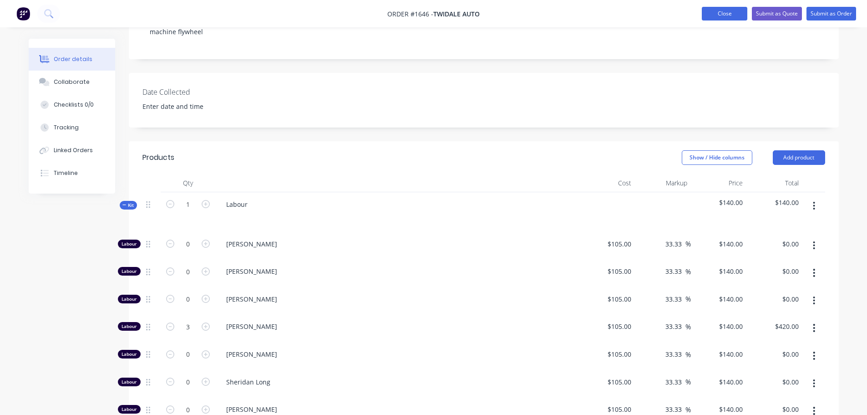
click at [713, 11] on button "Close" at bounding box center [725, 14] width 46 height 14
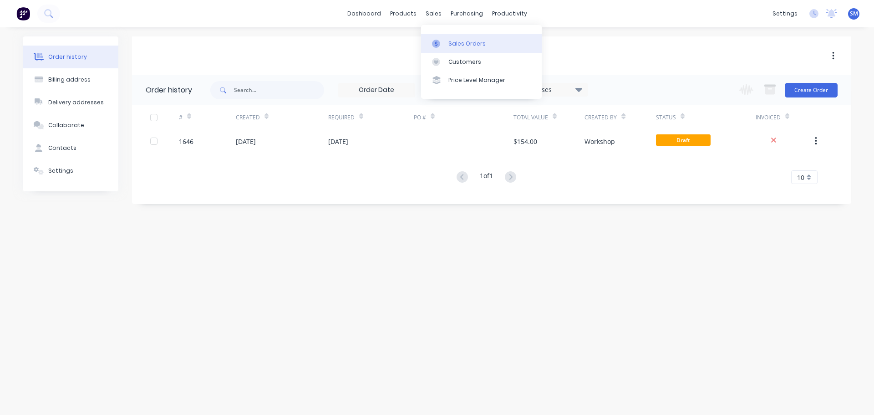
click at [446, 43] on link "Sales Orders" at bounding box center [481, 43] width 121 height 18
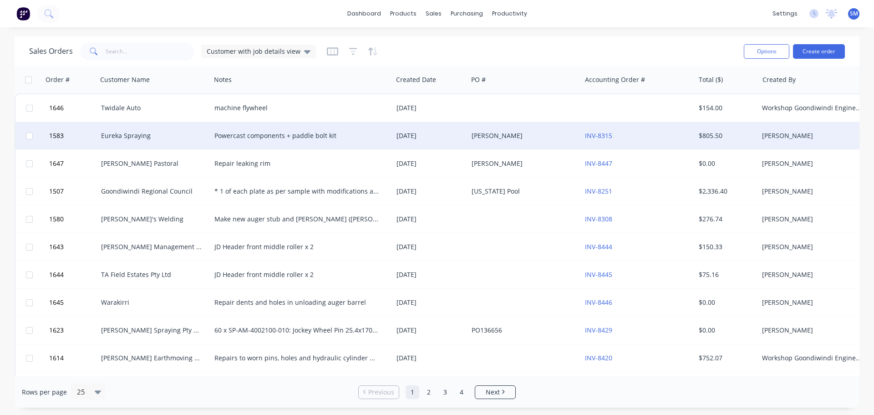
click at [125, 141] on div "Eureka Spraying" at bounding box center [154, 135] width 114 height 27
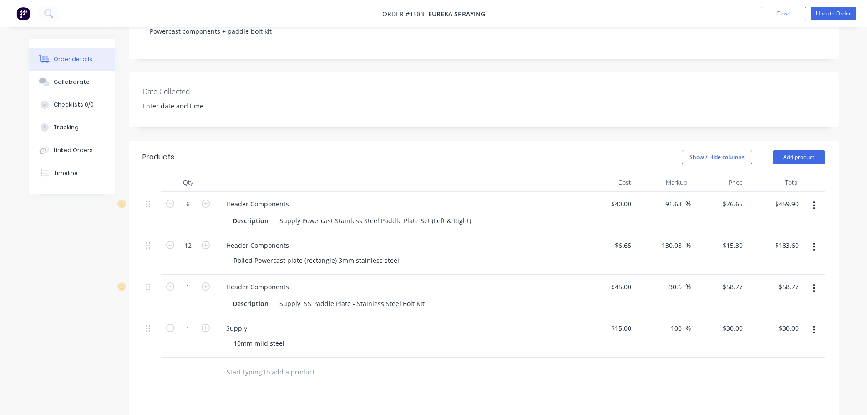
scroll to position [228, 0]
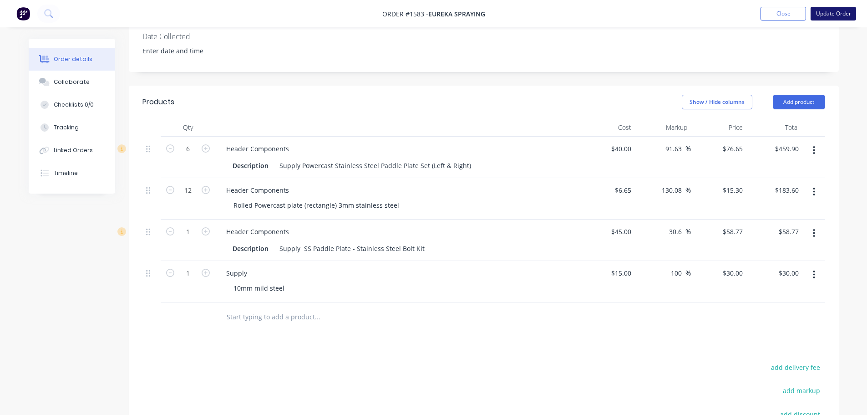
click at [837, 17] on button "Update Order" at bounding box center [834, 14] width 46 height 14
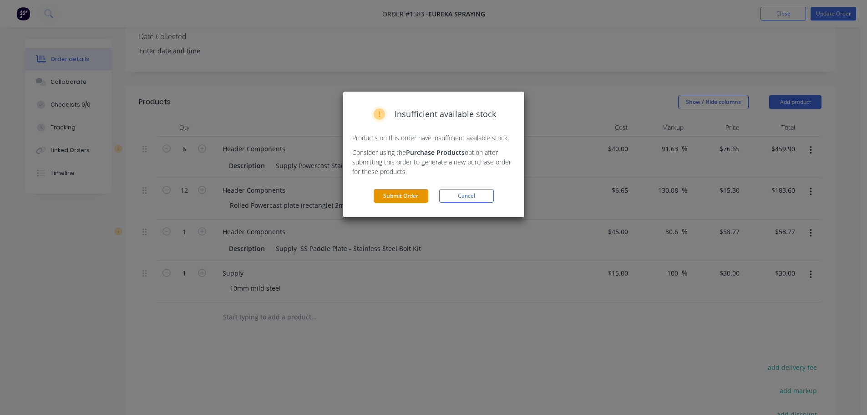
click at [397, 194] on button "Submit Order" at bounding box center [401, 196] width 55 height 14
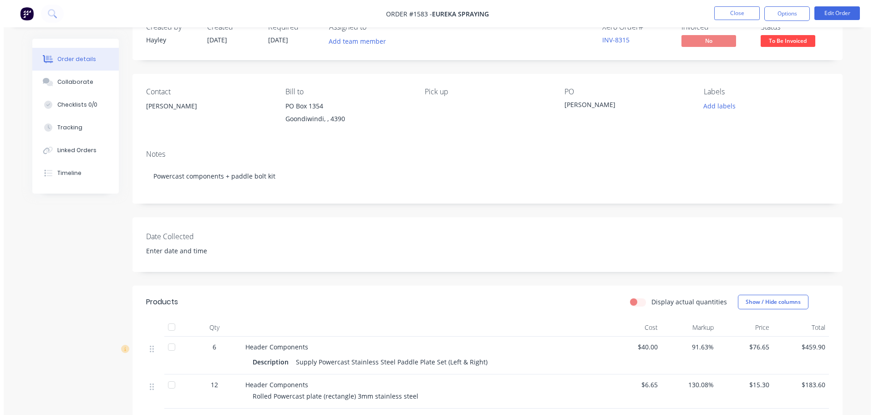
scroll to position [0, 0]
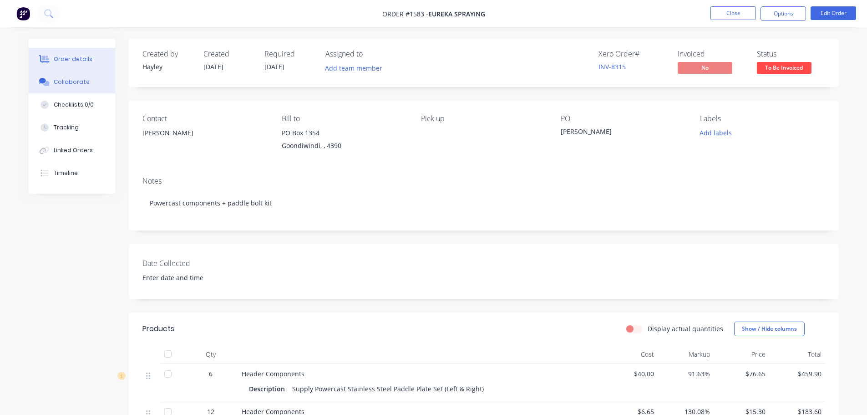
click at [65, 81] on div "Collaborate" at bounding box center [72, 82] width 36 height 8
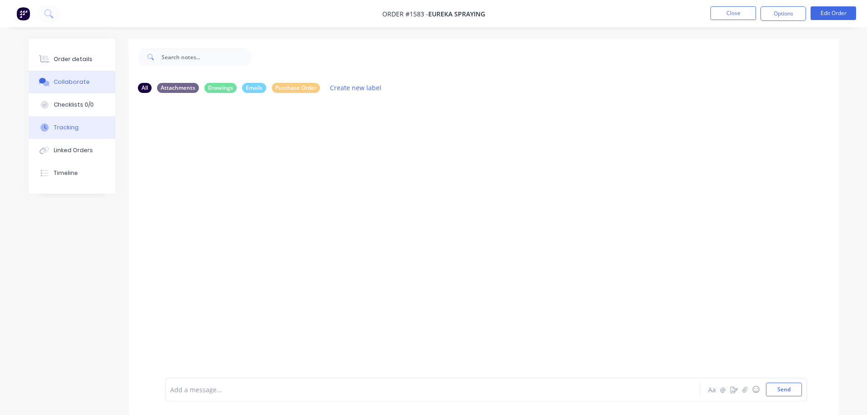
click at [64, 129] on div "Tracking" at bounding box center [66, 127] width 25 height 8
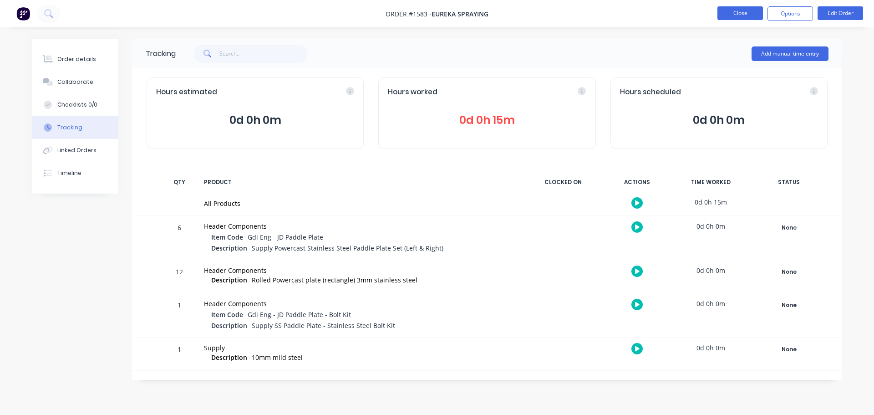
click at [746, 15] on button "Close" at bounding box center [741, 13] width 46 height 14
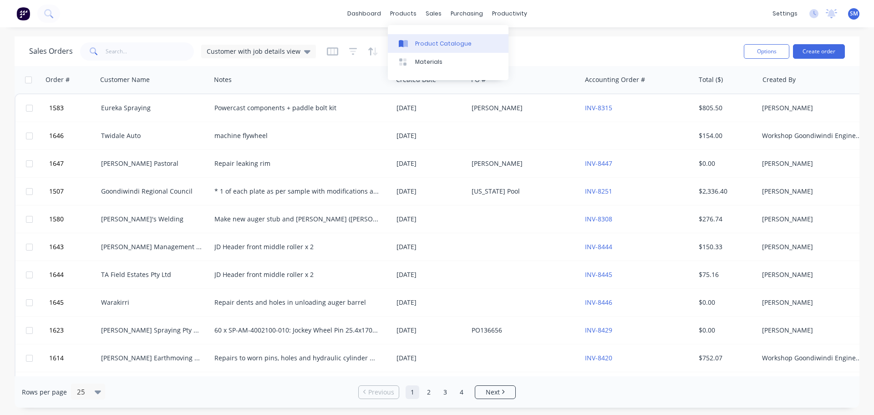
click at [433, 46] on div "Product Catalogue" at bounding box center [443, 44] width 56 height 8
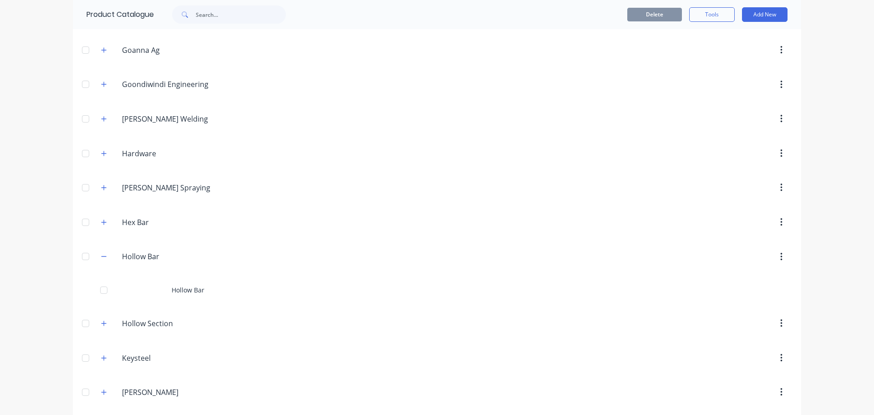
scroll to position [683, 0]
click at [102, 184] on icon "button" at bounding box center [104, 184] width 5 height 5
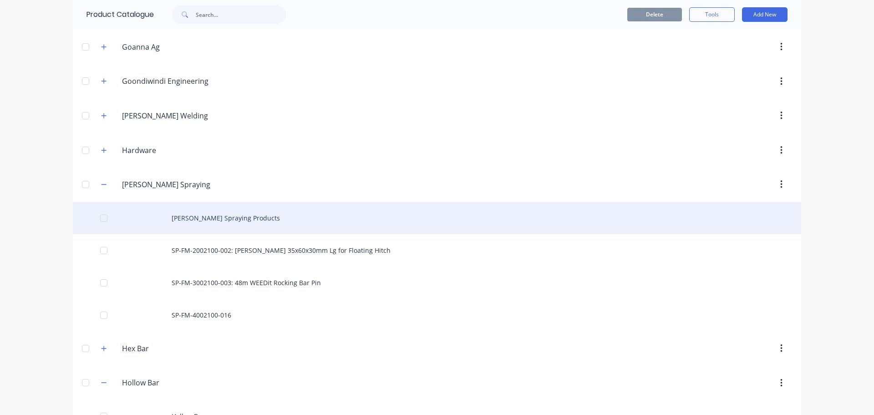
click at [221, 221] on div "Hayes Spraying Products" at bounding box center [437, 218] width 729 height 32
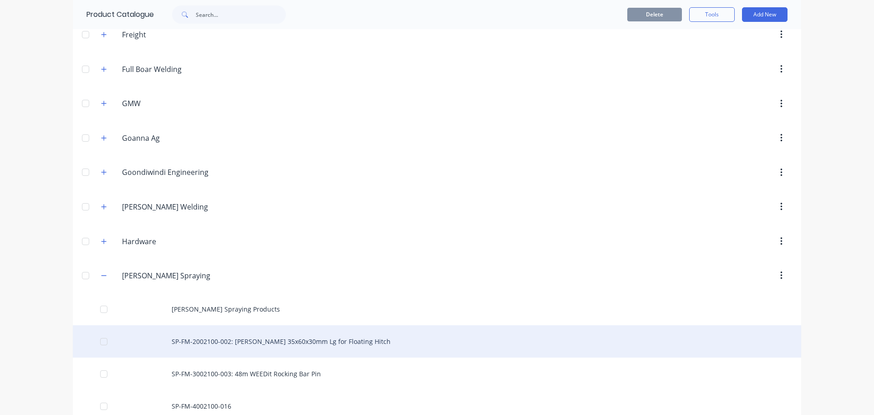
scroll to position [638, 0]
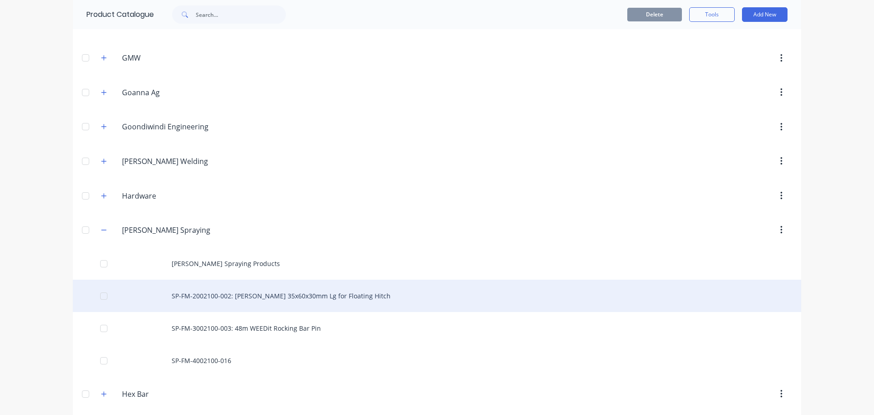
click at [256, 293] on div "SP-FM-2002100-002: Bush 35x60x30mm Lg for Floating Hitch" at bounding box center [437, 296] width 729 height 32
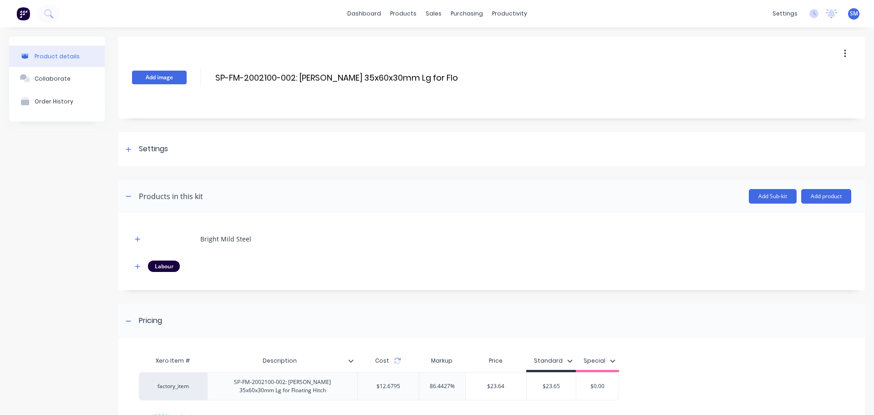
click at [158, 79] on button "Add image" at bounding box center [159, 78] width 55 height 14
click at [54, 83] on button "Collaborate" at bounding box center [57, 78] width 96 height 23
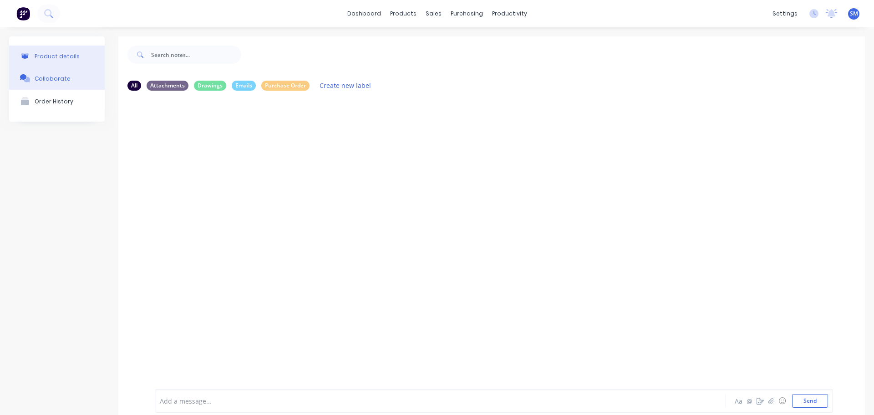
click at [62, 57] on div "Product details" at bounding box center [57, 56] width 45 height 7
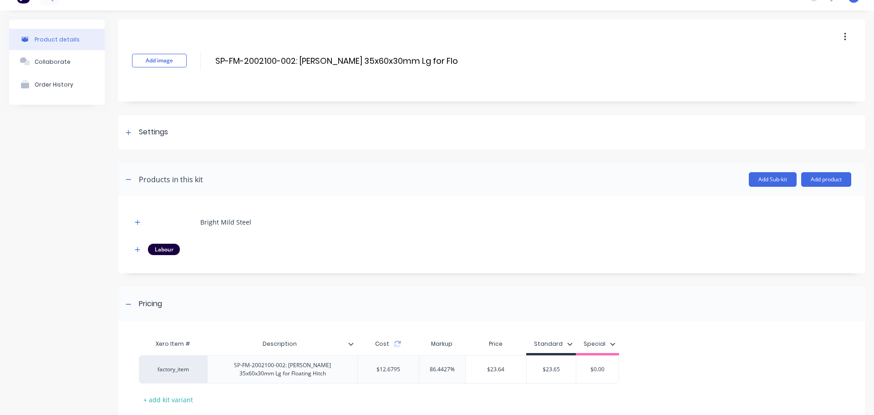
scroll to position [73, 0]
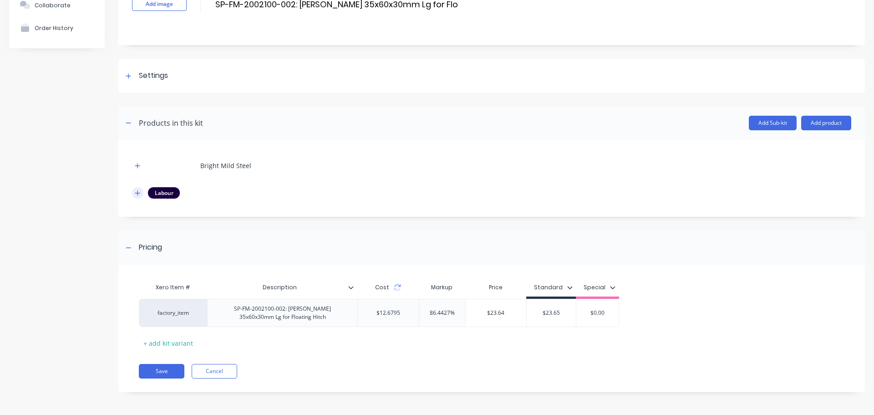
click at [135, 193] on icon "button" at bounding box center [137, 193] width 5 height 6
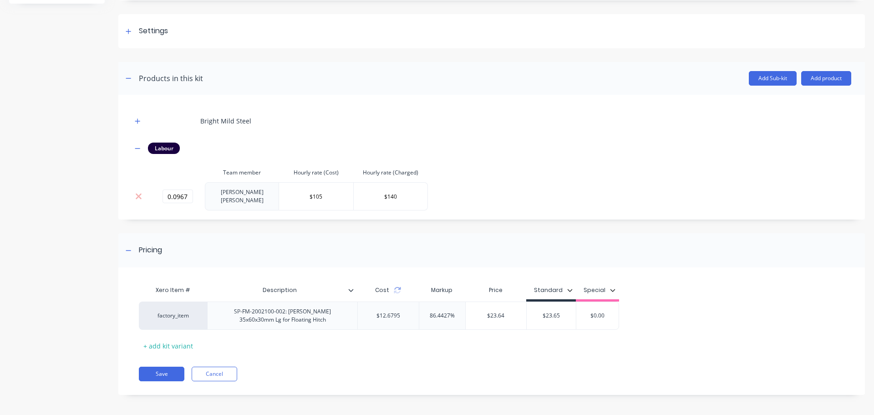
scroll to position [0, 0]
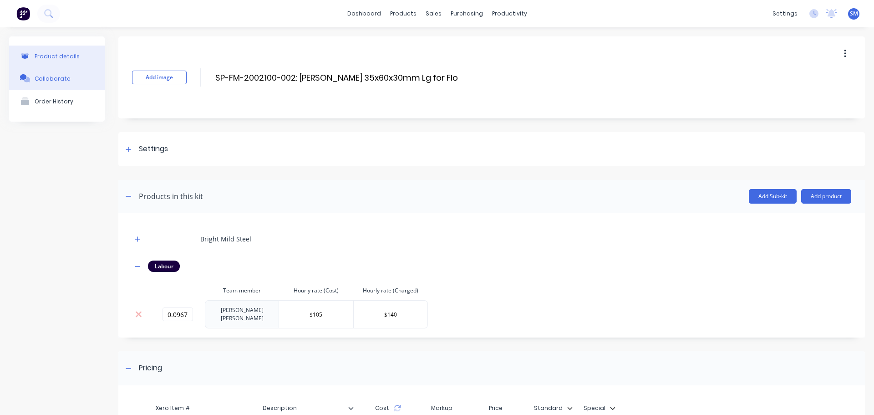
click at [47, 76] on div "Collaborate" at bounding box center [53, 78] width 36 height 7
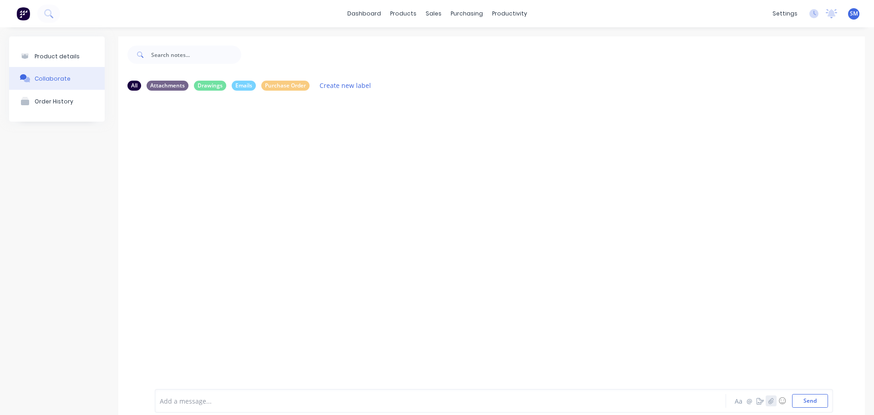
click at [769, 403] on icon "button" at bounding box center [771, 401] width 5 height 6
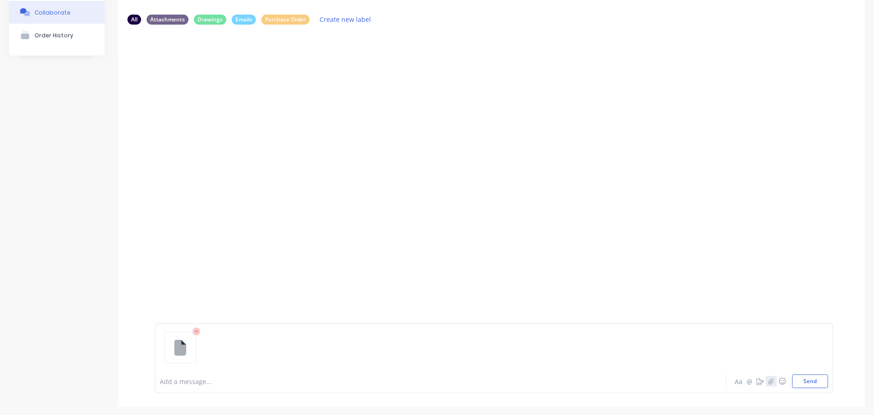
scroll to position [67, 0]
click at [806, 384] on button "Send" at bounding box center [810, 380] width 36 height 14
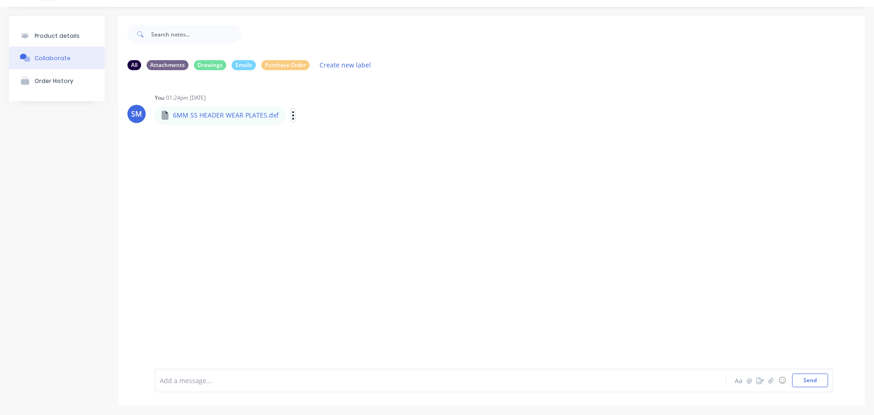
click at [292, 114] on icon "button" at bounding box center [293, 115] width 3 height 10
click at [369, 141] on button "Auto-attach to new orders" at bounding box center [353, 139] width 102 height 21
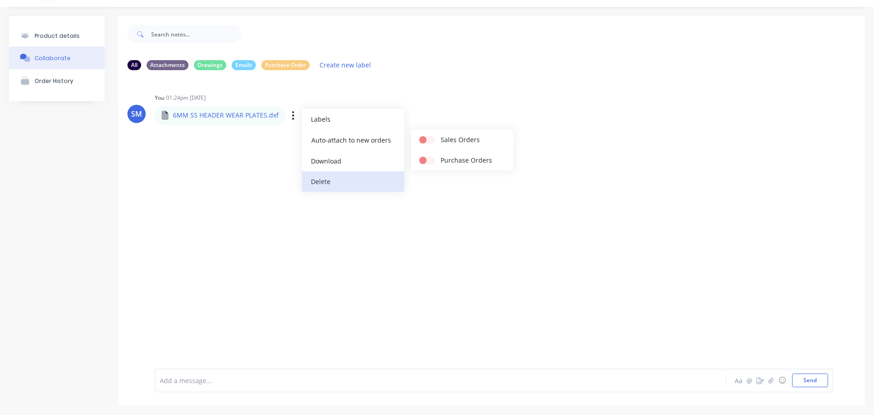
click at [329, 179] on button "Delete" at bounding box center [353, 181] width 102 height 20
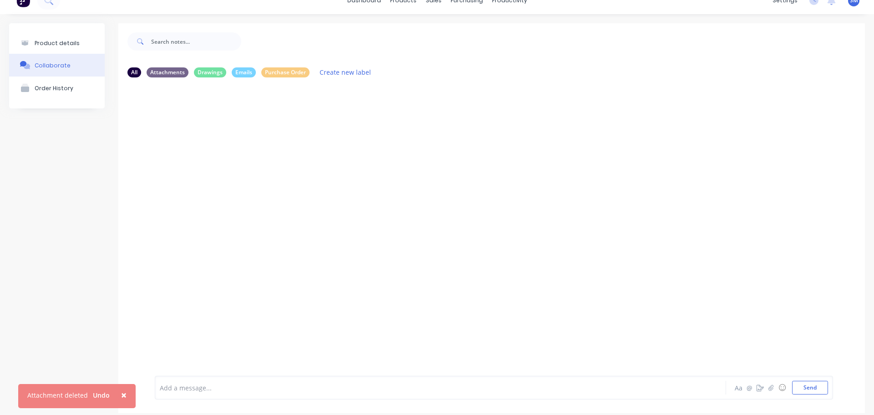
scroll to position [0, 0]
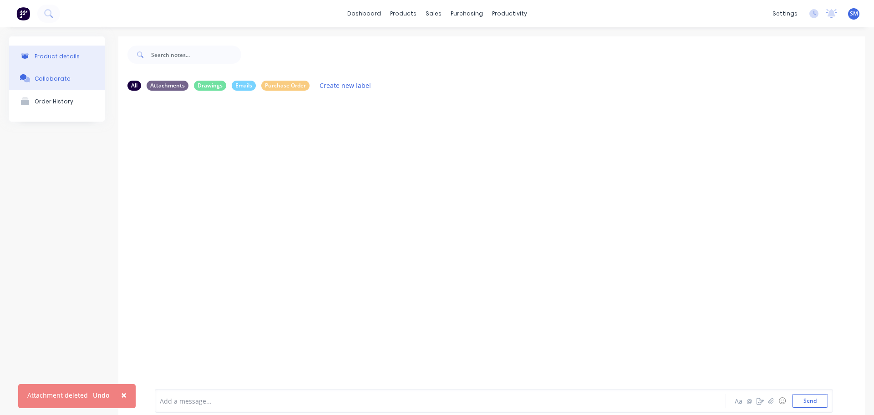
click at [71, 54] on div "Product details" at bounding box center [57, 56] width 45 height 7
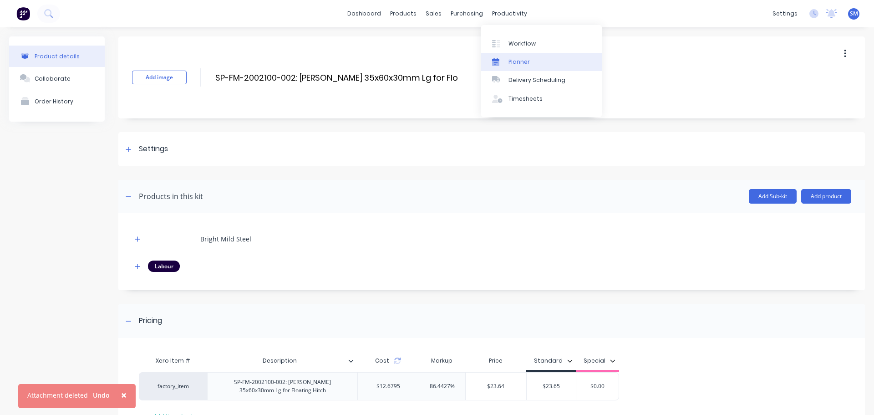
click at [510, 61] on div "Planner" at bounding box center [519, 62] width 21 height 8
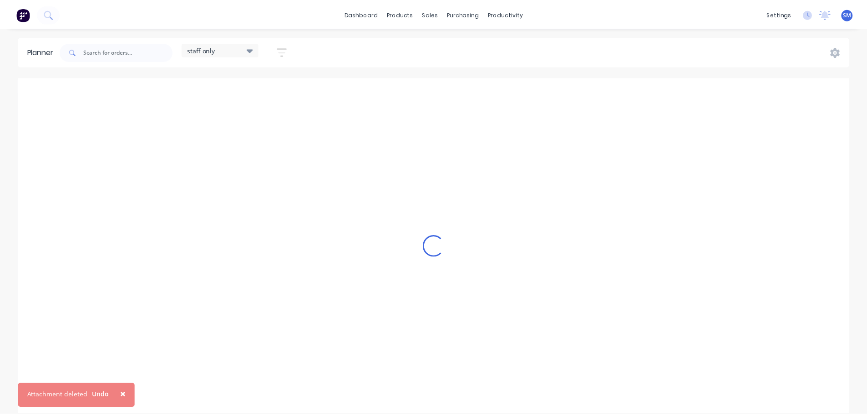
scroll to position [0, 1004]
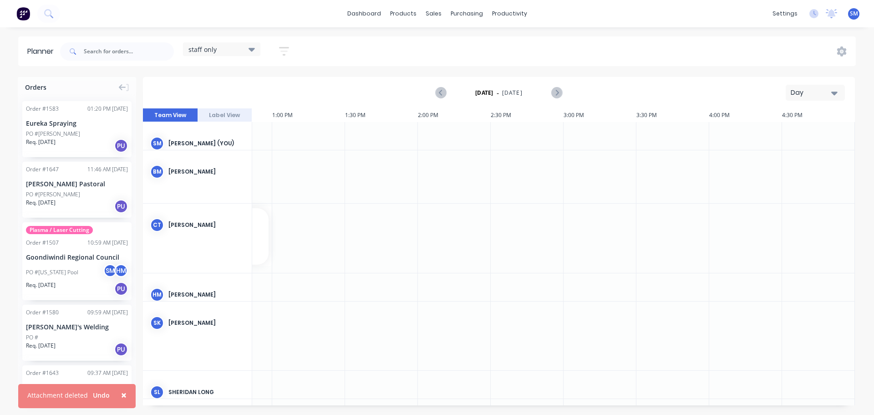
click at [121, 391] on span "×" at bounding box center [123, 394] width 5 height 13
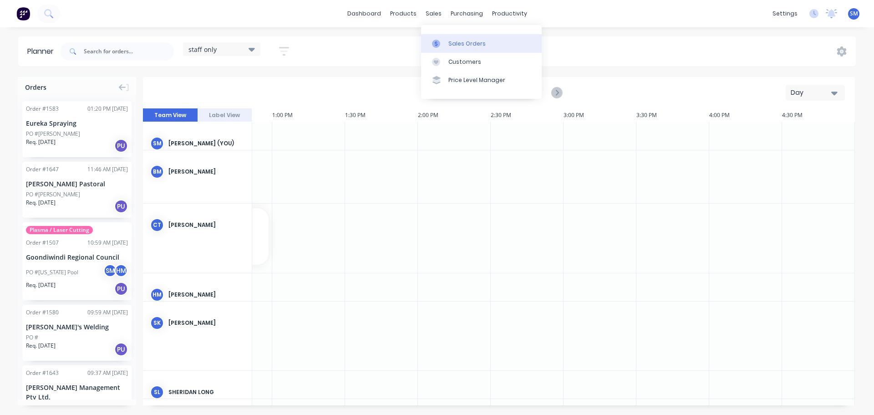
click at [441, 41] on div at bounding box center [439, 44] width 14 height 8
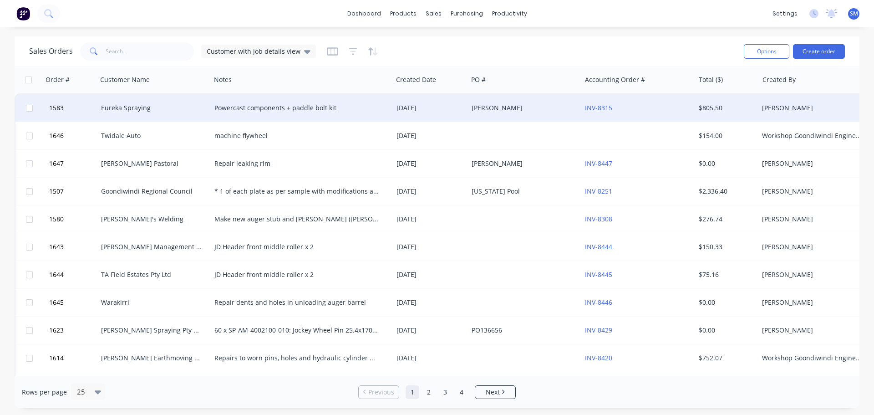
click at [139, 109] on div "Eureka Spraying" at bounding box center [151, 107] width 101 height 9
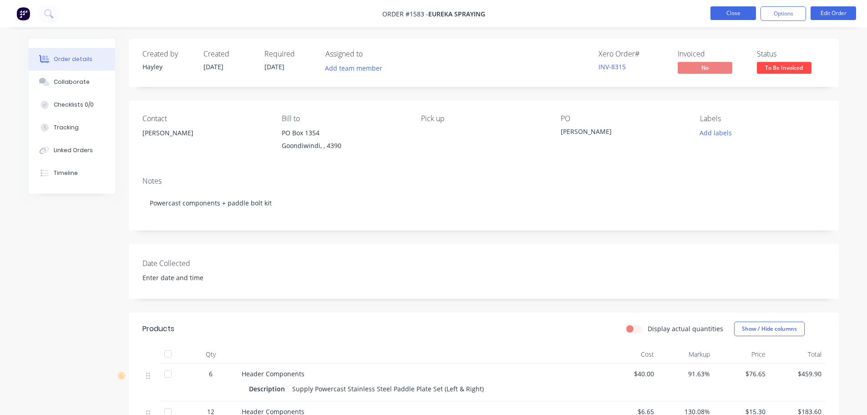
click at [734, 14] on button "Close" at bounding box center [734, 13] width 46 height 14
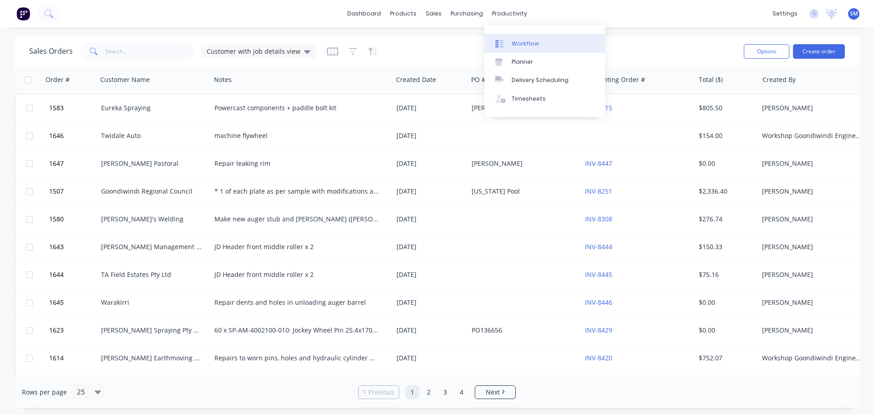
click at [530, 48] on link "Workflow" at bounding box center [545, 43] width 121 height 18
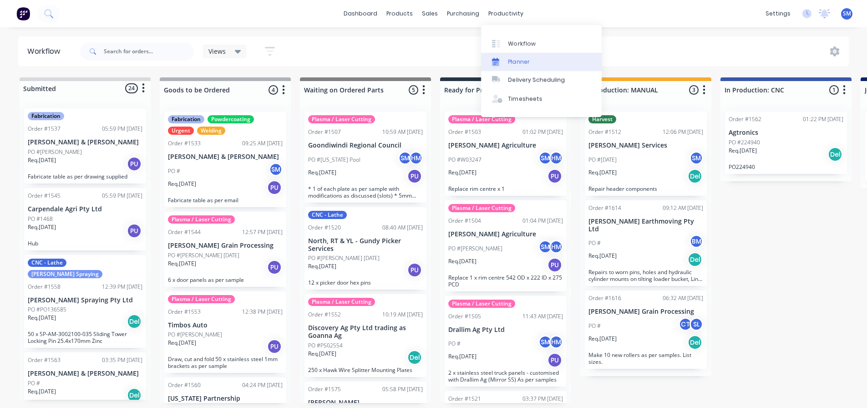
click at [522, 66] on link "Planner" at bounding box center [541, 62] width 121 height 18
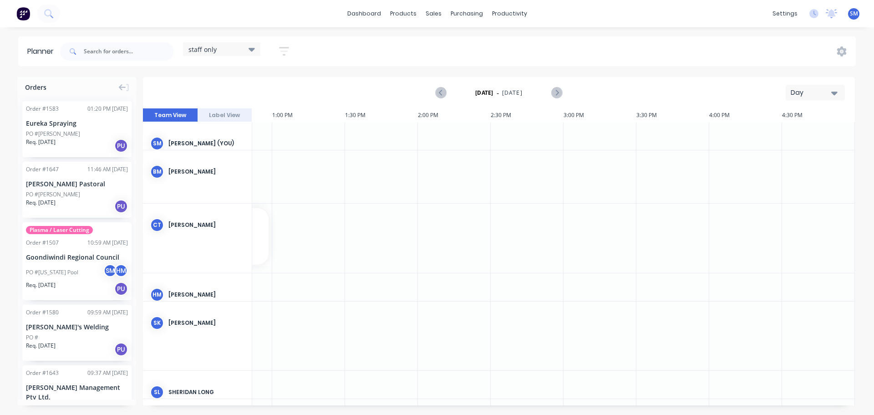
click at [183, 228] on div "[PERSON_NAME]" at bounding box center [206, 225] width 76 height 8
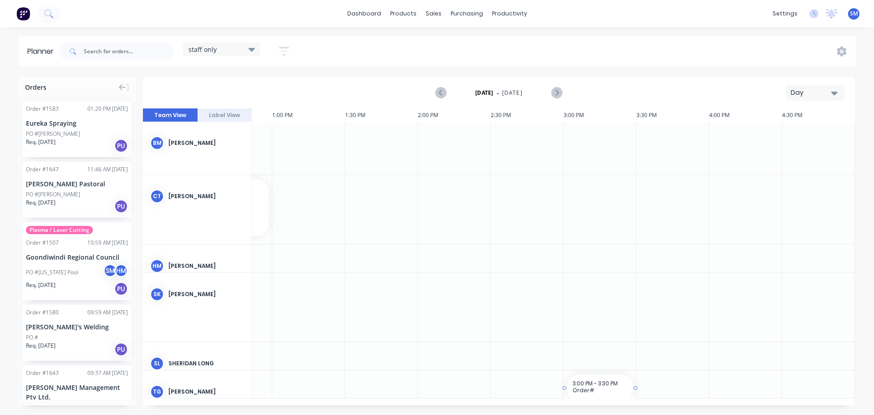
drag, startPoint x: 568, startPoint y: 401, endPoint x: 545, endPoint y: 403, distance: 23.3
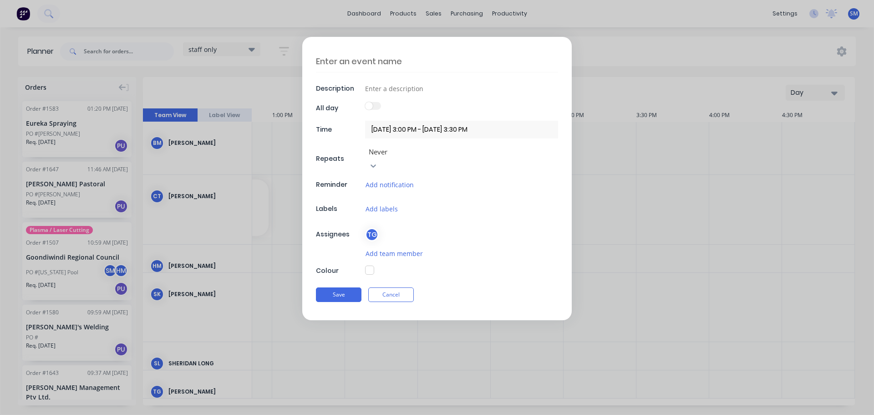
scroll to position [26, 1004]
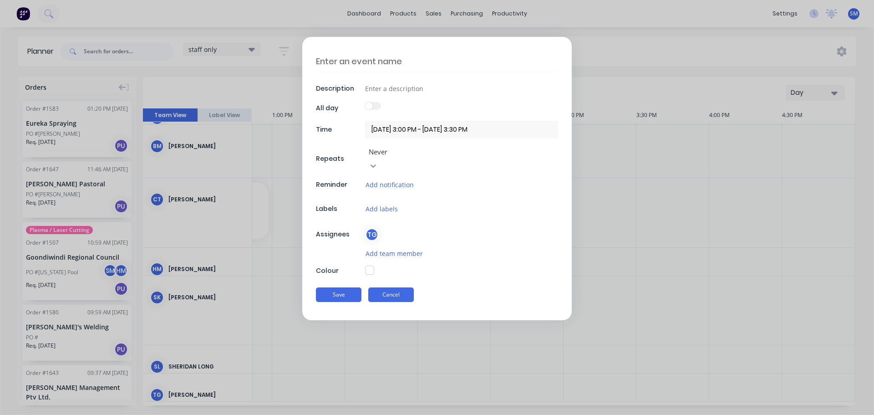
drag, startPoint x: 387, startPoint y: 284, endPoint x: 492, endPoint y: 345, distance: 121.0
click at [389, 287] on button "Cancel" at bounding box center [391, 294] width 46 height 15
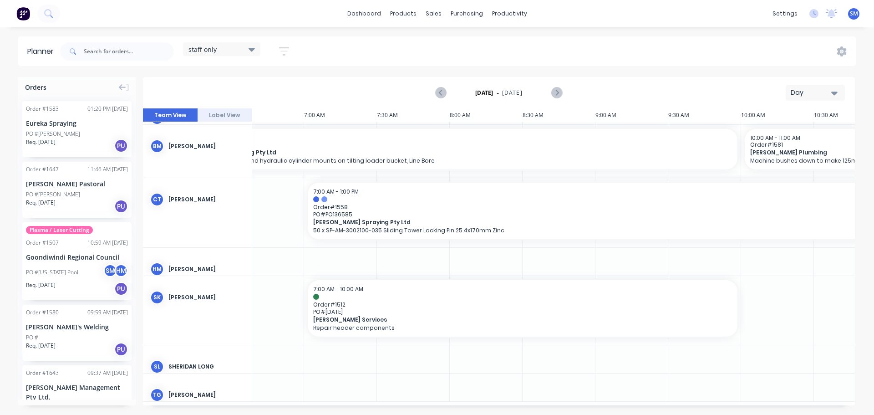
scroll to position [26, 56]
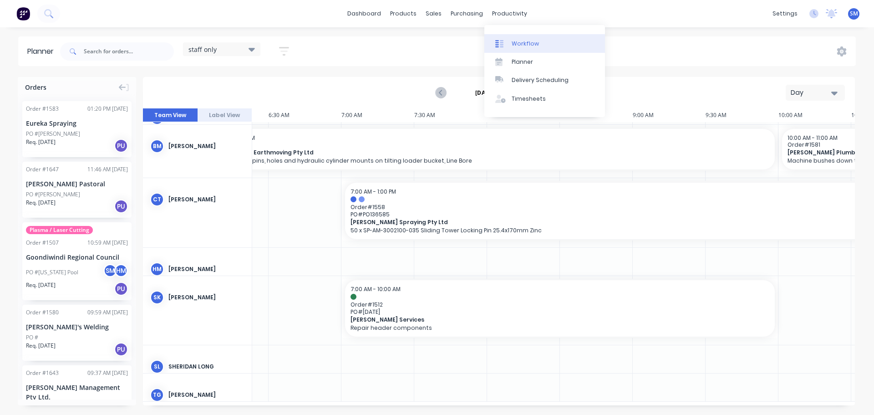
click at [522, 38] on link "Workflow" at bounding box center [545, 43] width 121 height 18
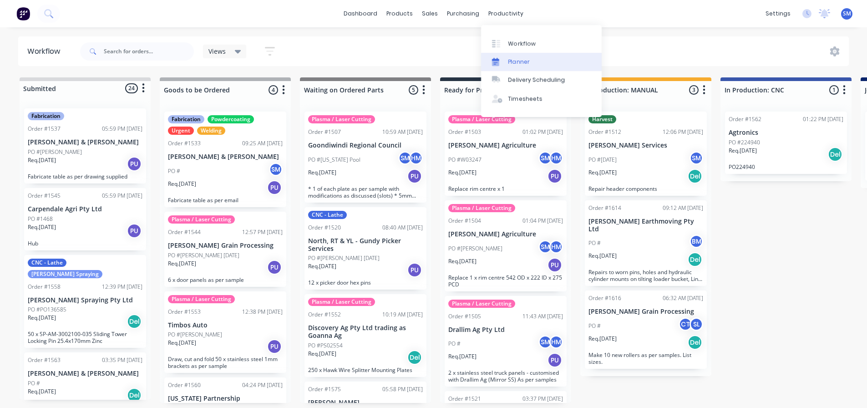
click at [521, 63] on div "Planner" at bounding box center [519, 62] width 21 height 8
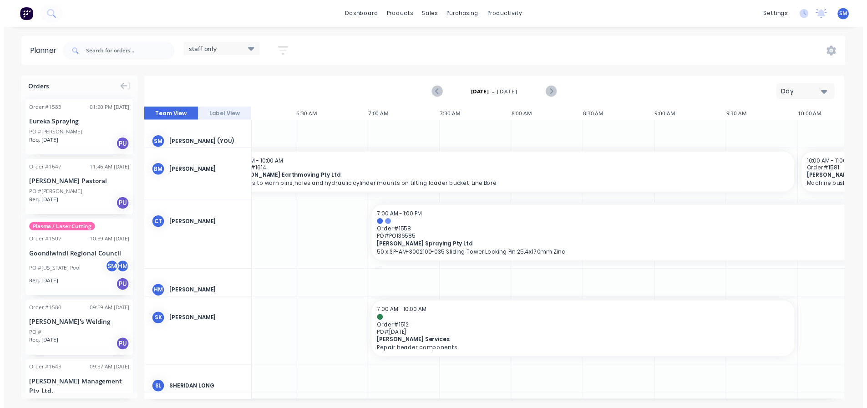
scroll to position [0, 16]
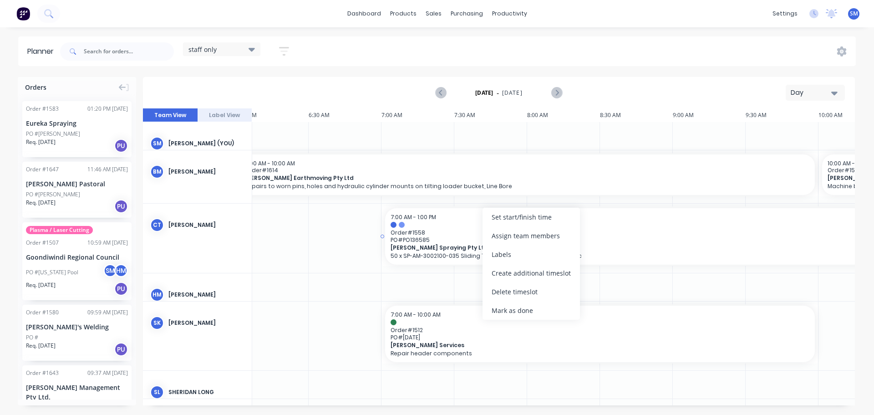
click at [475, 222] on div at bounding box center [819, 225] width 856 height 6
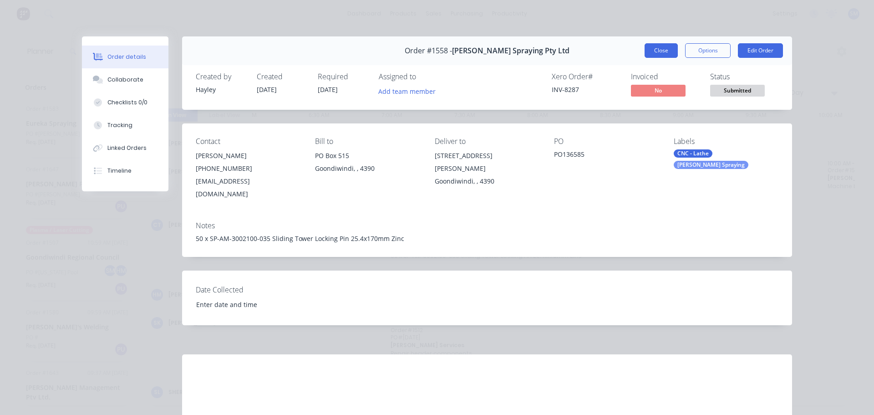
click at [659, 51] on button "Close" at bounding box center [661, 50] width 33 height 15
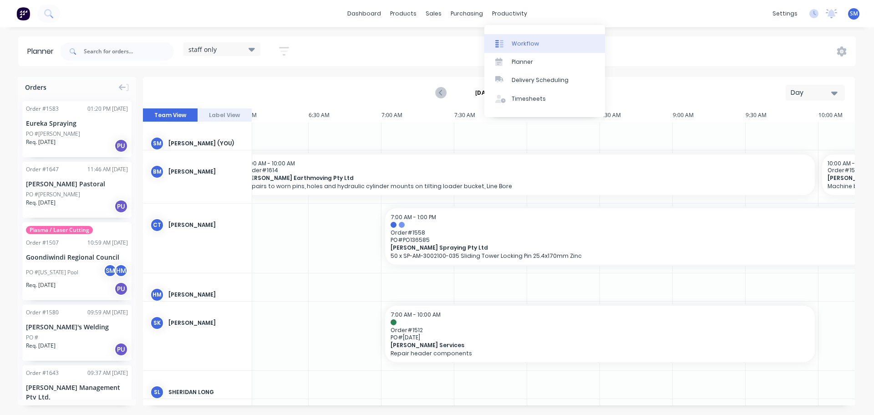
click at [523, 43] on div "Workflow" at bounding box center [525, 44] width 27 height 8
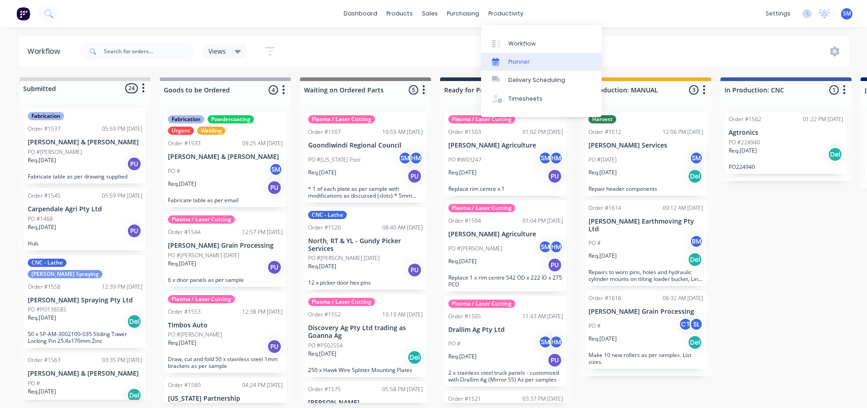
click at [519, 61] on div "Planner" at bounding box center [519, 62] width 21 height 8
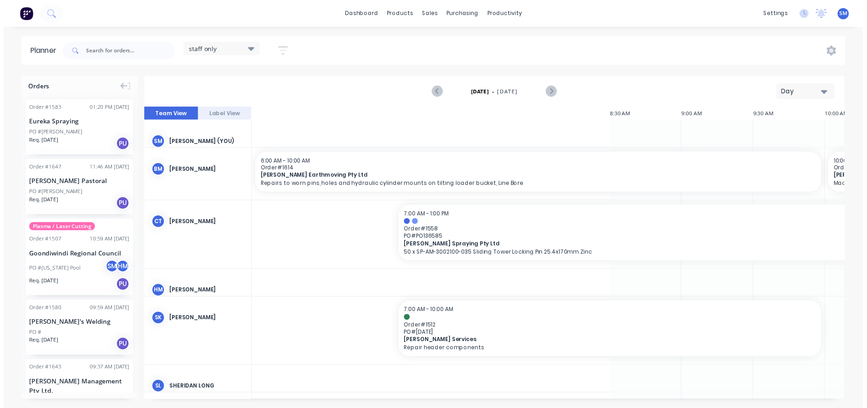
scroll to position [0, 1004]
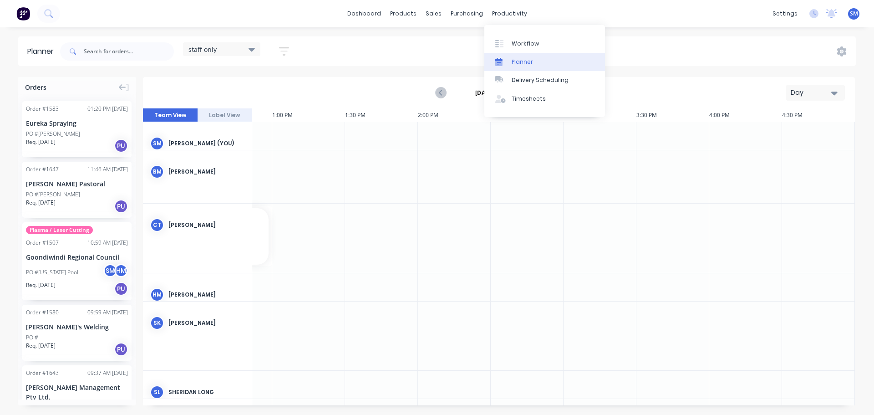
click at [520, 62] on div "Planner" at bounding box center [522, 62] width 21 height 8
click at [495, 62] on link "Planner" at bounding box center [545, 62] width 121 height 18
click at [514, 62] on div "Planner" at bounding box center [522, 62] width 21 height 8
click at [518, 47] on div "Workflow" at bounding box center [525, 44] width 27 height 8
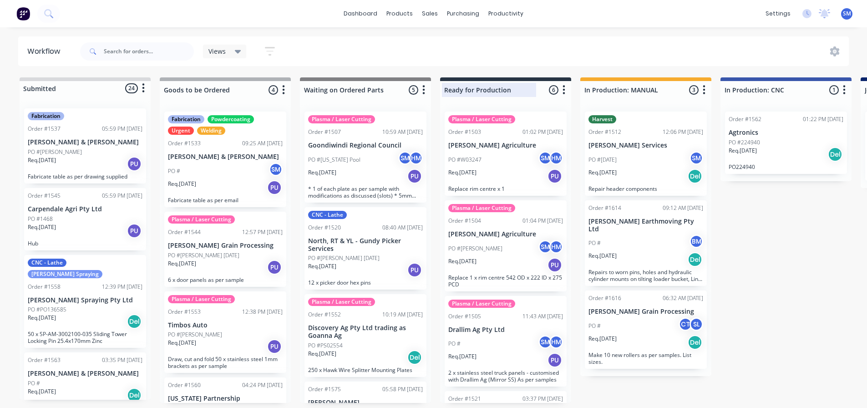
click at [505, 87] on div at bounding box center [505, 90] width 131 height 18
click at [530, 87] on div "Ready for Production | Scheduling 6 Status colour #273444 hex #273444 Save Canc…" at bounding box center [505, 87] width 131 height 21
click at [475, 92] on input "Ready for Production | Scheduling" at bounding box center [489, 90] width 90 height 10
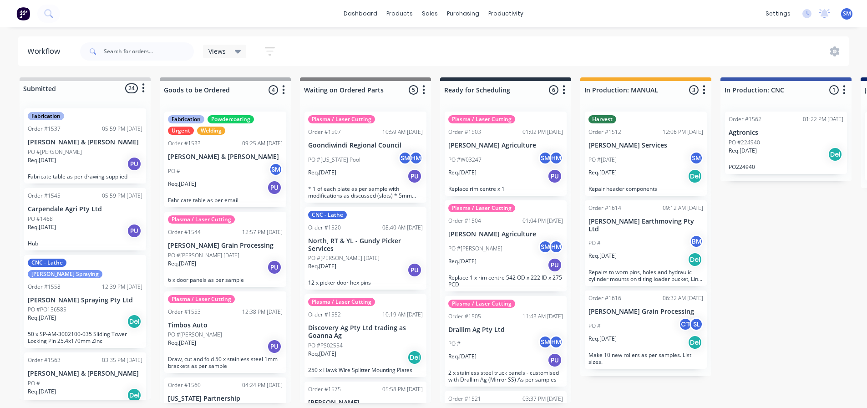
type input "Ready for Scheduling"
click at [505, 57] on div "Views Save new view None (Default) edit Show/Hide statuses Show line item cards…" at bounding box center [463, 51] width 771 height 27
drag, startPoint x: 607, startPoint y: 88, endPoint x: 589, endPoint y: 91, distance: 17.5
click at [589, 91] on input "In Production: MANUAL" at bounding box center [630, 90] width 90 height 10
drag, startPoint x: 626, startPoint y: 90, endPoint x: 574, endPoint y: 87, distance: 52.5
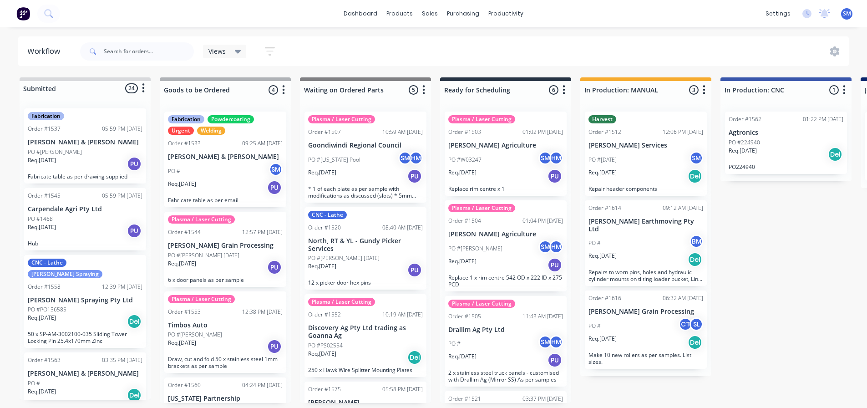
click at [574, 87] on div "Submitted 24 Status colour #D8D9DC hex #D8D9DC Save Cancel Summaries Total orde…" at bounding box center [818, 258] width 1651 height 363
drag, startPoint x: 754, startPoint y: 97, endPoint x: 763, endPoint y: 91, distance: 10.2
click at [754, 96] on div at bounding box center [786, 90] width 131 height 18
drag, startPoint x: 766, startPoint y: 88, endPoint x: 711, endPoint y: 87, distance: 55.6
click at [711, 87] on div "Submitted 24 Status colour #D8D9DC hex #D8D9DC Save Cancel Summaries Total orde…" at bounding box center [818, 258] width 1651 height 363
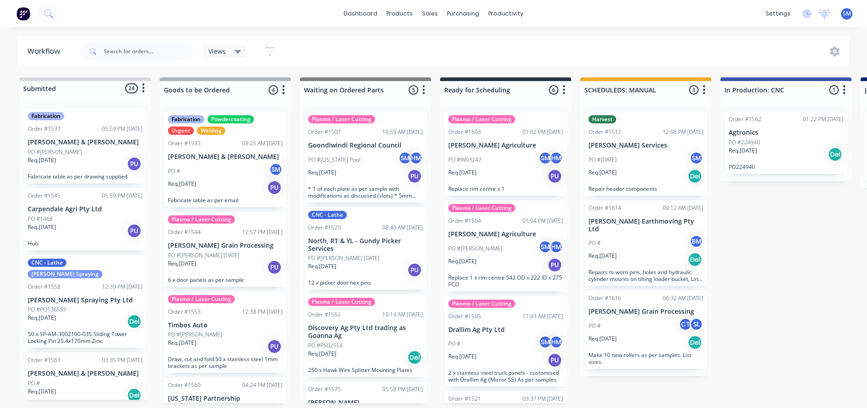
type input "SCHEDULED: MANUAL"
click at [757, 98] on div at bounding box center [786, 90] width 131 height 18
type input "SCHEDULED: CNC"
click at [719, 203] on div "Submitted 24 Status colour #D8D9DC hex #D8D9DC Save Cancel Summaries Total orde…" at bounding box center [818, 258] width 1651 height 363
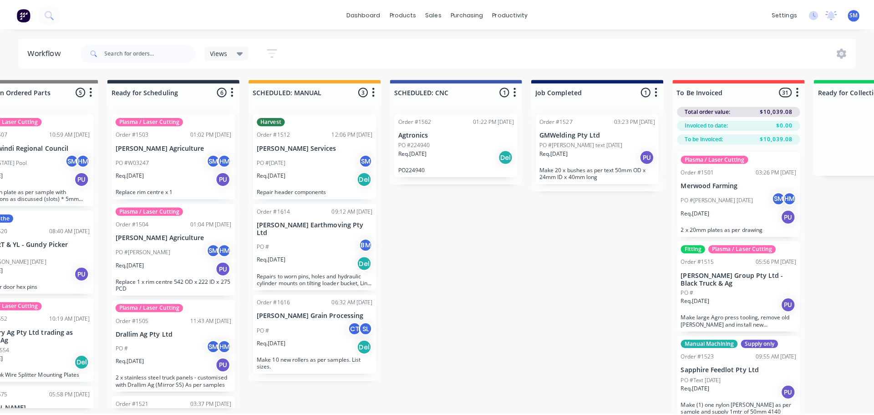
scroll to position [0, 354]
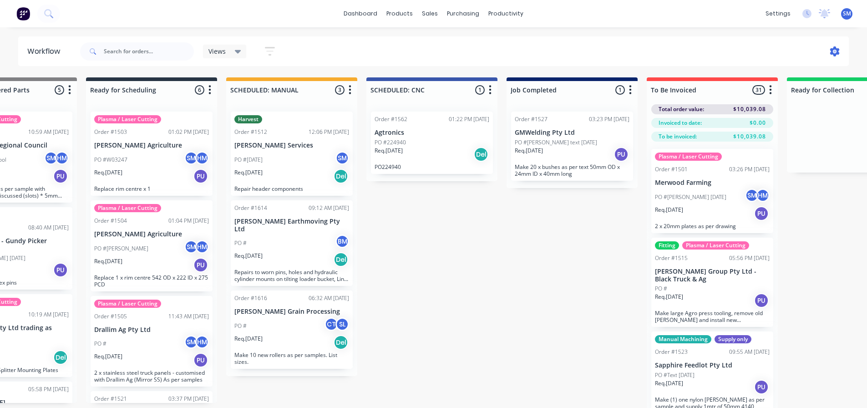
click at [838, 50] on icon at bounding box center [836, 51] width 10 height 10
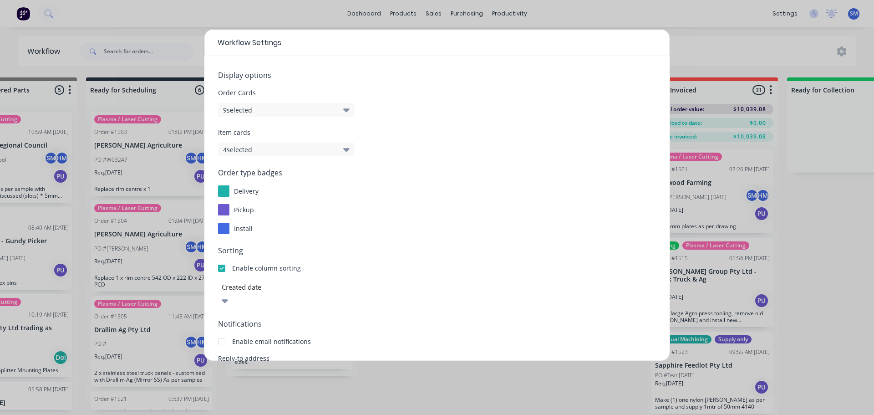
click at [716, 42] on div "Workflow Settings Display options Order Cards 9 selected Item cards 4 selected …" at bounding box center [437, 207] width 874 height 415
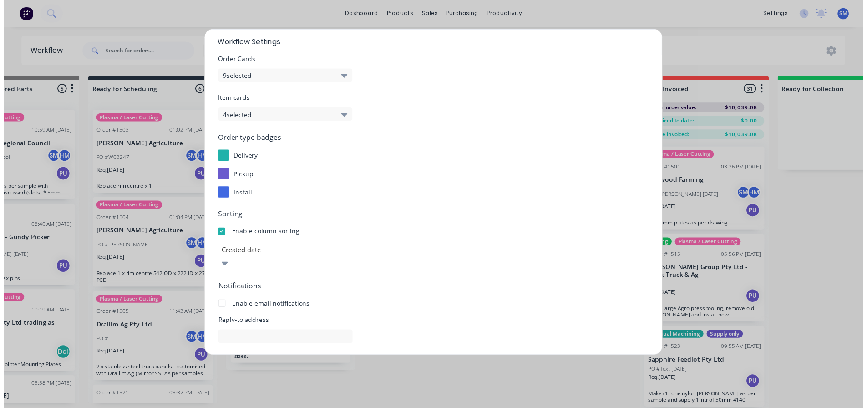
scroll to position [98, 0]
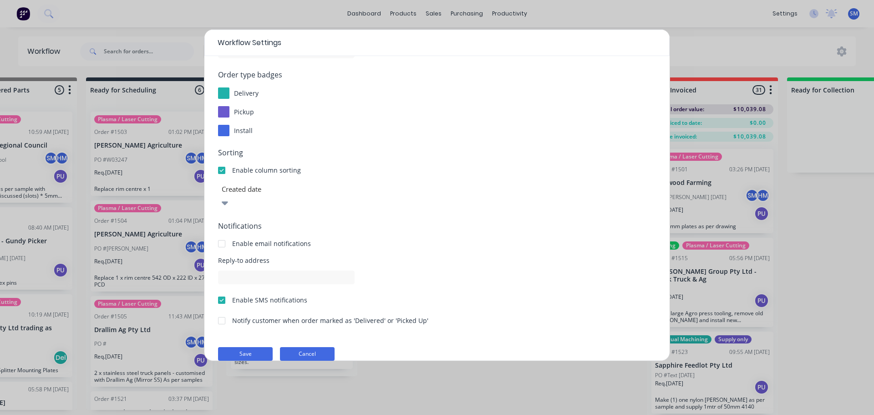
click at [297, 347] on button "Cancel" at bounding box center [307, 354] width 55 height 14
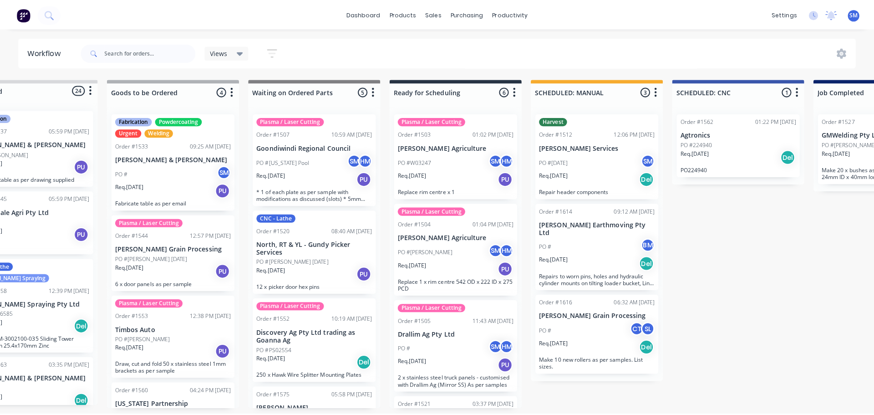
scroll to position [0, 0]
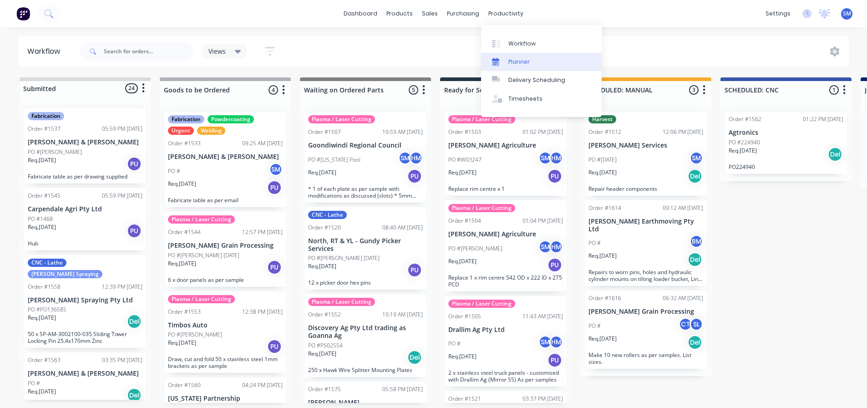
click at [521, 66] on div "Planner" at bounding box center [519, 62] width 21 height 8
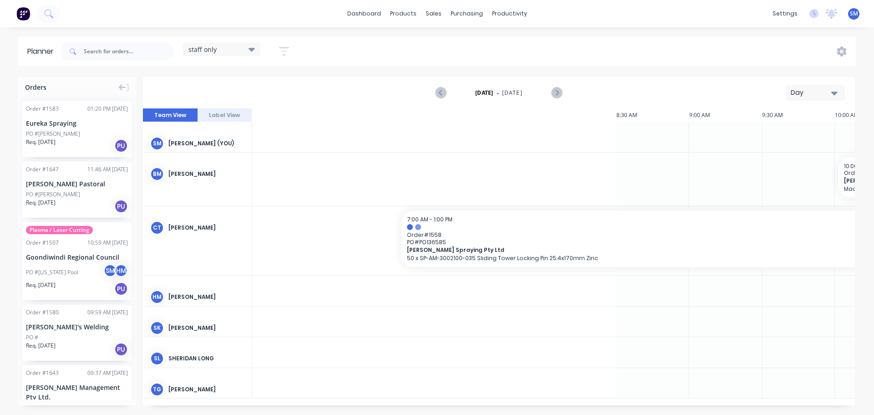
scroll to position [0, 1000]
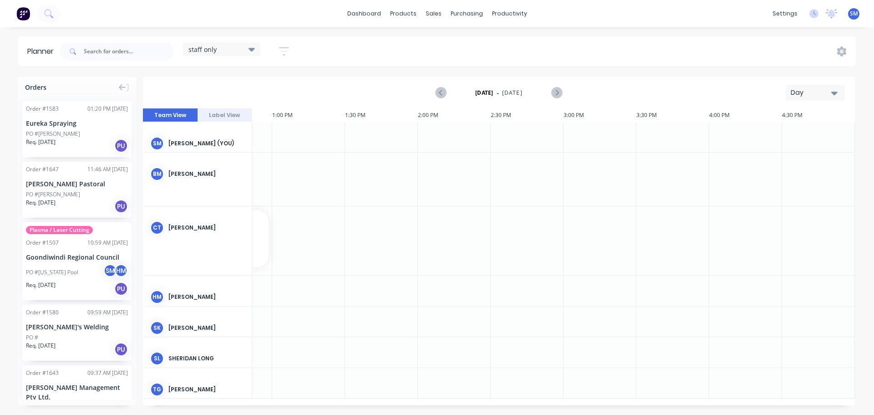
click at [281, 47] on icon "button" at bounding box center [284, 51] width 10 height 11
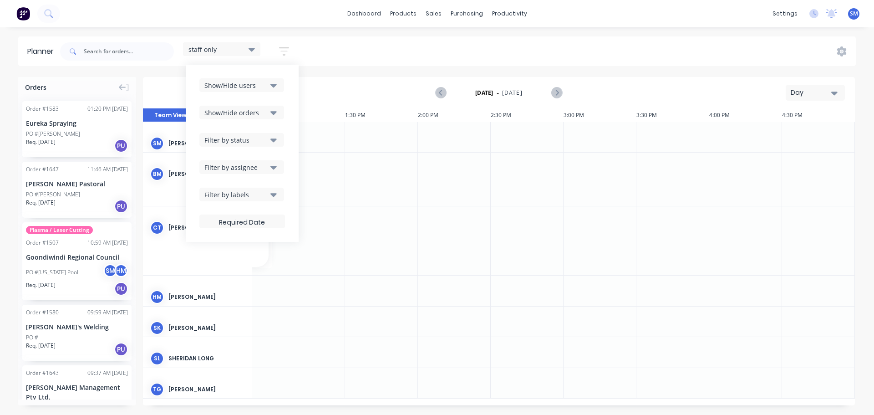
click at [269, 142] on button "Filter by status" at bounding box center [241, 140] width 85 height 14
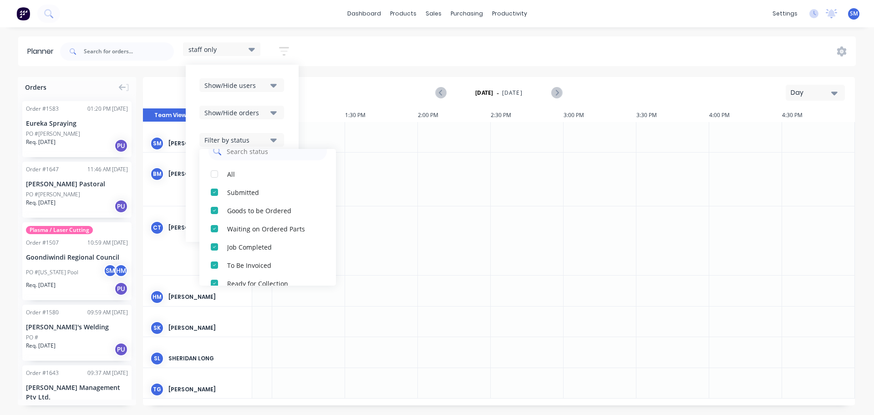
scroll to position [0, 0]
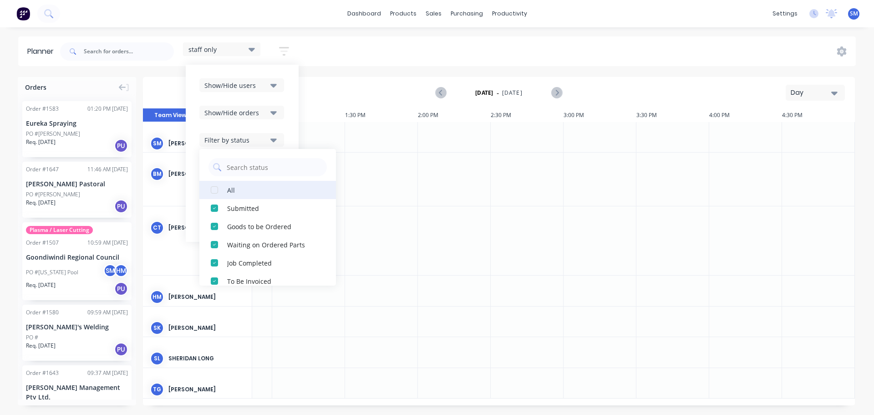
click at [216, 189] on div "button" at bounding box center [214, 190] width 18 height 18
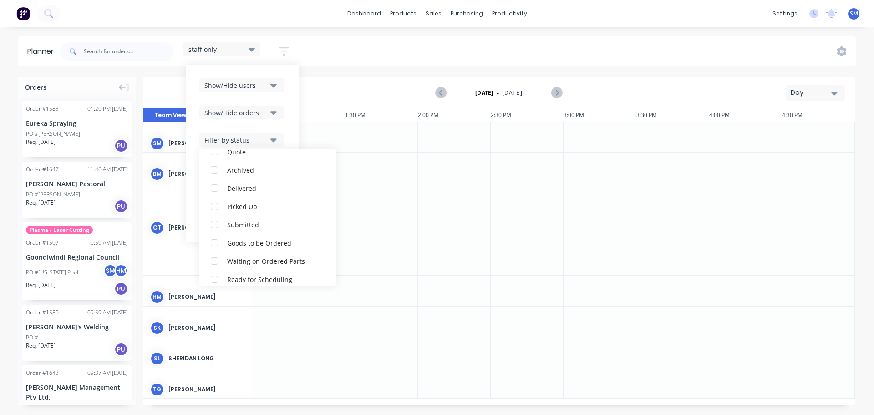
scroll to position [91, 0]
click at [216, 263] on div "button" at bounding box center [214, 263] width 18 height 18
click at [374, 144] on div at bounding box center [381, 137] width 73 height 30
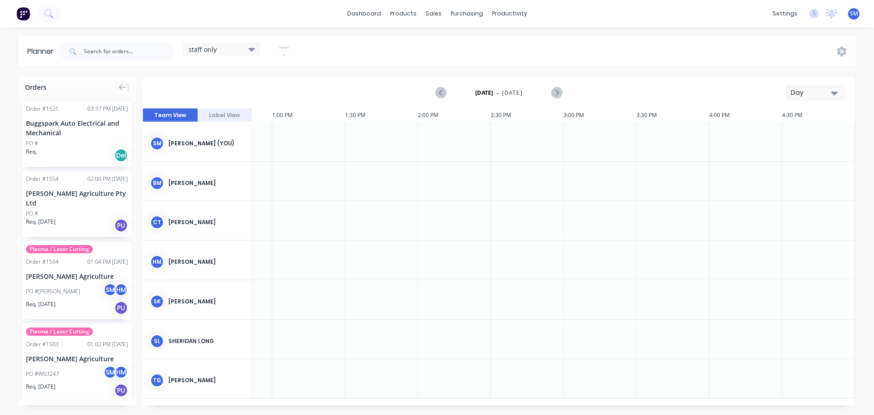
click at [251, 50] on icon at bounding box center [252, 49] width 6 height 10
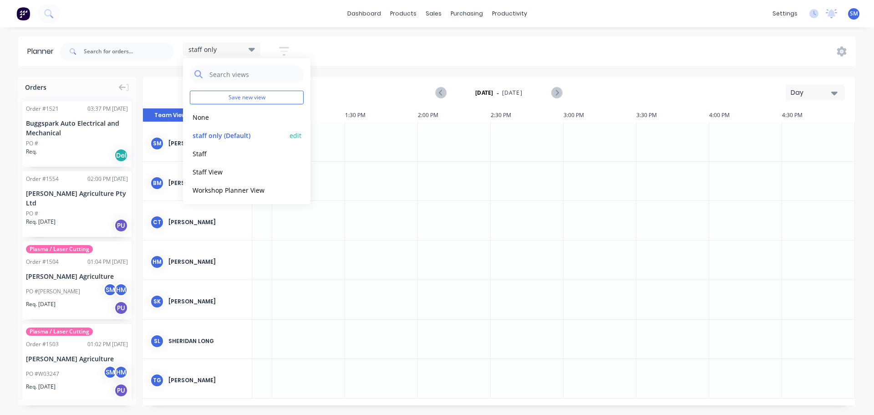
click at [290, 136] on button "edit" at bounding box center [296, 135] width 12 height 10
click at [356, 112] on button "Update" at bounding box center [351, 115] width 55 height 16
click at [290, 153] on button "edit" at bounding box center [296, 153] width 12 height 10
click at [407, 112] on button "Delete" at bounding box center [408, 115] width 50 height 16
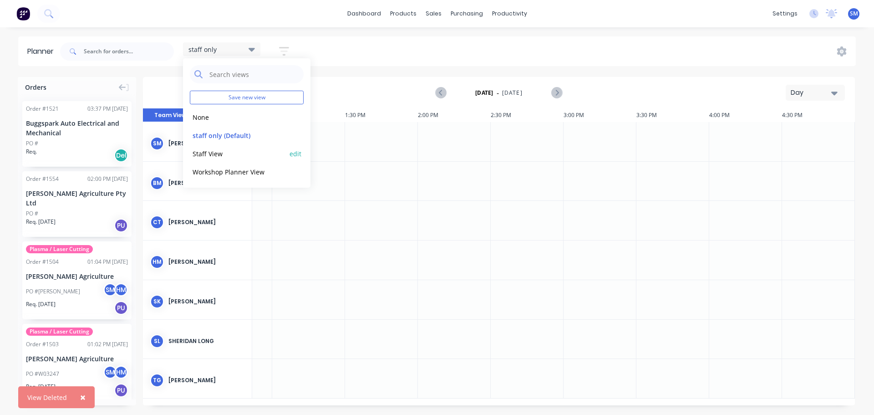
click at [297, 152] on button "edit" at bounding box center [296, 153] width 12 height 10
click at [408, 114] on button "Delete" at bounding box center [408, 115] width 50 height 16
click at [296, 152] on button "edit" at bounding box center [296, 153] width 12 height 10
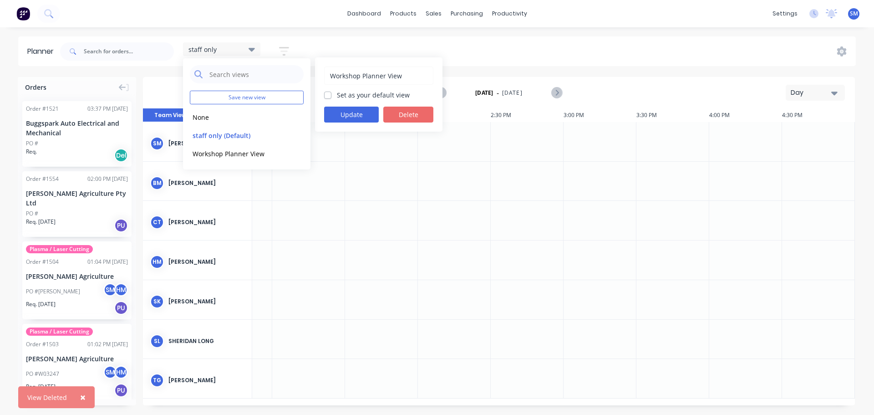
click at [413, 112] on button "Delete" at bounding box center [408, 115] width 50 height 16
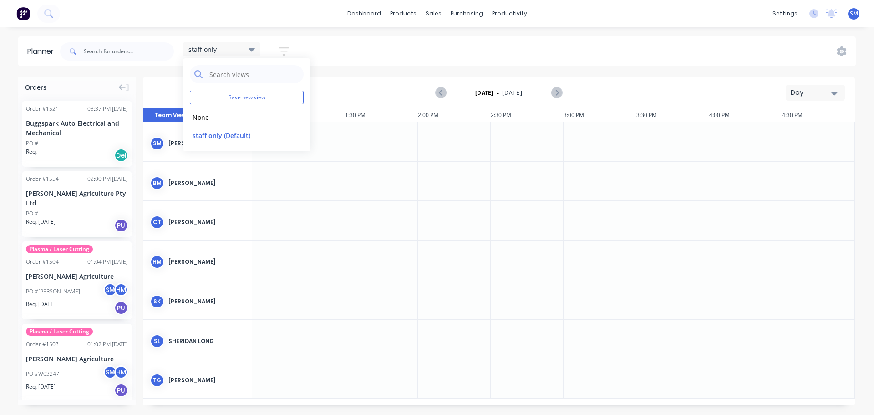
click at [343, 84] on div "Tuesday - 12/08/25 Day" at bounding box center [499, 93] width 710 height 30
click at [253, 49] on icon at bounding box center [252, 50] width 6 height 4
click at [293, 136] on button "edit" at bounding box center [296, 135] width 12 height 10
click at [368, 113] on button "Update" at bounding box center [351, 115] width 55 height 16
click at [354, 74] on div "Planner staff only Save new view None edit staff only (Default) edit Show/Hide …" at bounding box center [437, 225] width 874 height 378
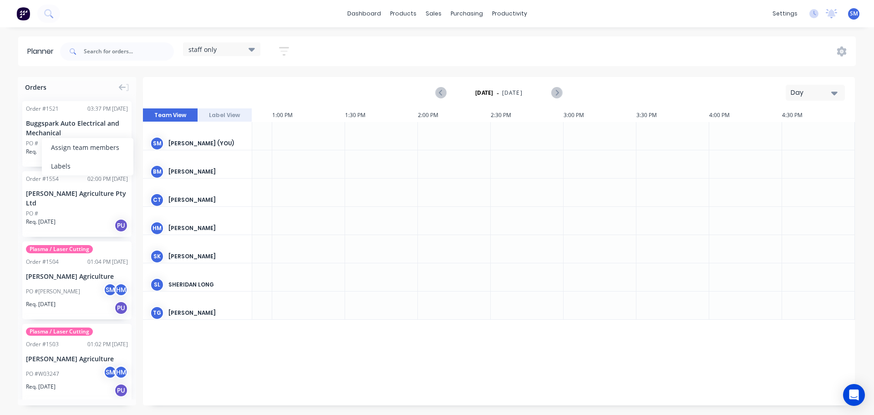
click at [54, 124] on div "Buggspark Auto Electrical and Mechanical" at bounding box center [77, 127] width 102 height 19
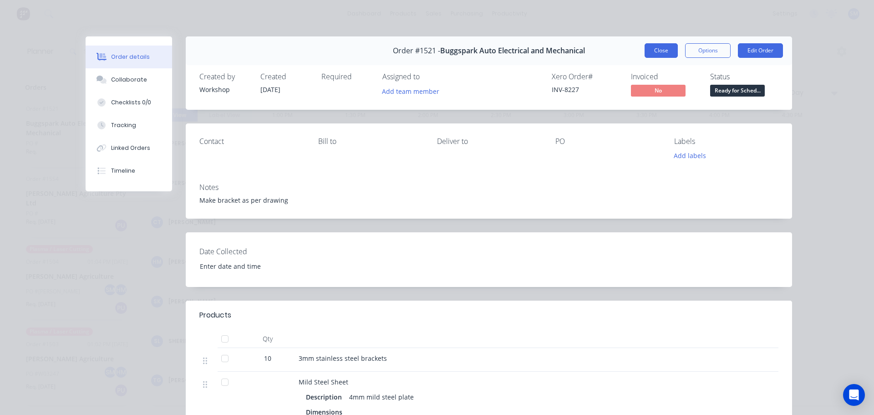
click at [661, 51] on button "Close" at bounding box center [661, 50] width 33 height 15
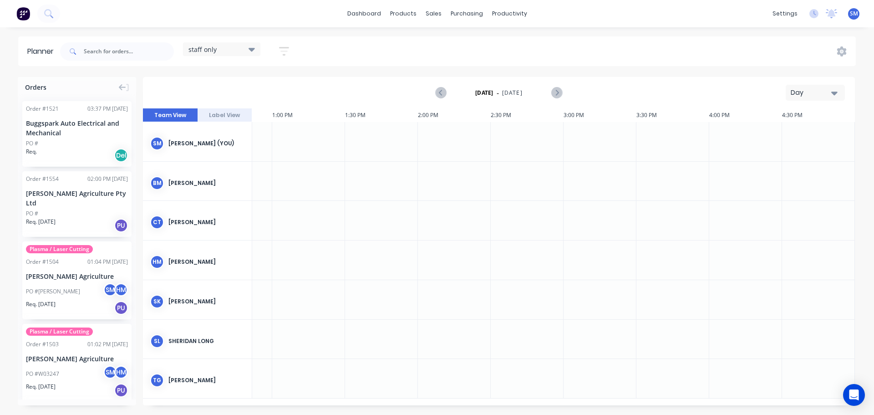
click at [70, 194] on div "[PERSON_NAME] Agriculture Pty Ltd" at bounding box center [77, 198] width 102 height 19
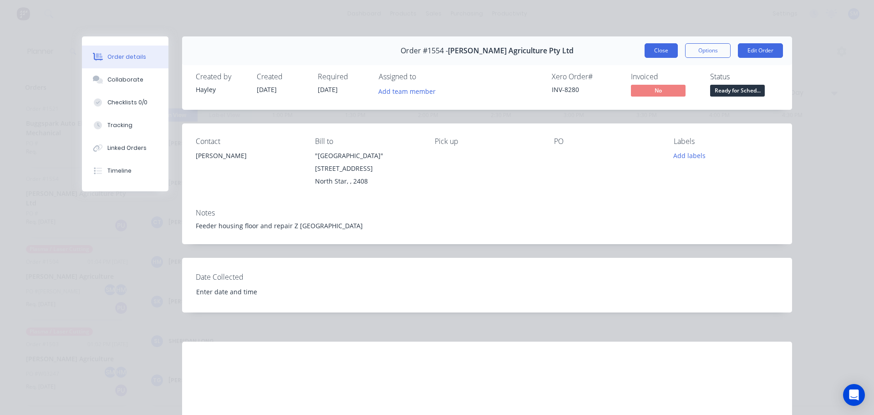
click at [667, 49] on button "Close" at bounding box center [661, 50] width 33 height 15
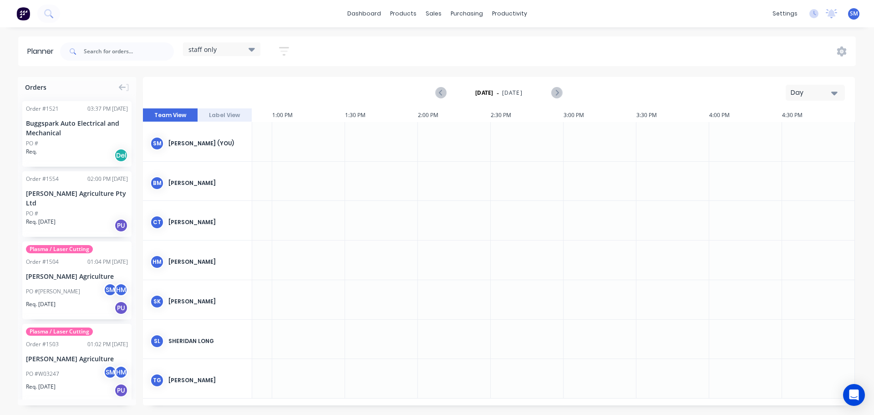
click at [38, 271] on div "[PERSON_NAME] Agriculture" at bounding box center [77, 276] width 102 height 10
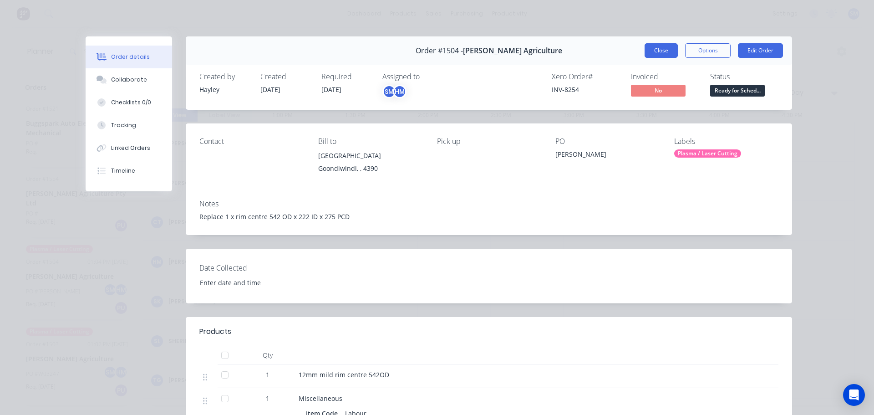
click at [657, 50] on button "Close" at bounding box center [661, 50] width 33 height 15
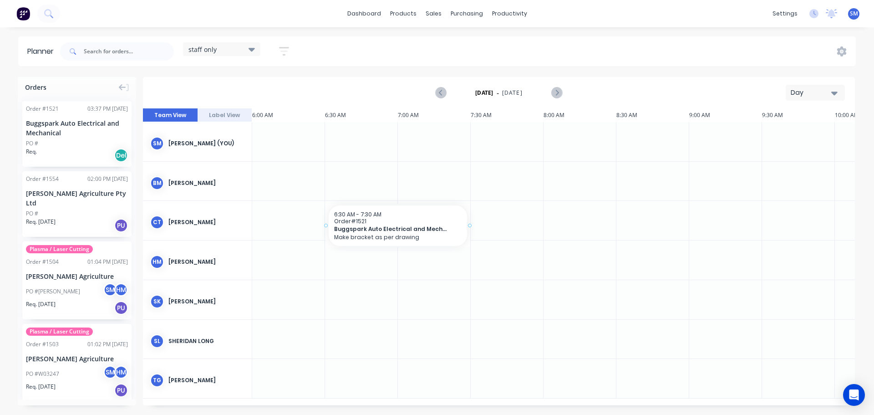
drag, startPoint x: 84, startPoint y: 133, endPoint x: 368, endPoint y: 215, distance: 296.0
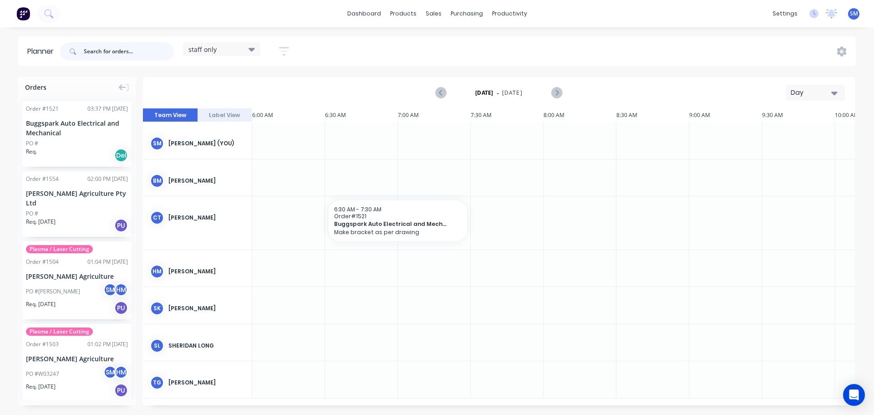
click at [107, 56] on input "text" at bounding box center [129, 51] width 90 height 18
type input "[PERSON_NAME]"
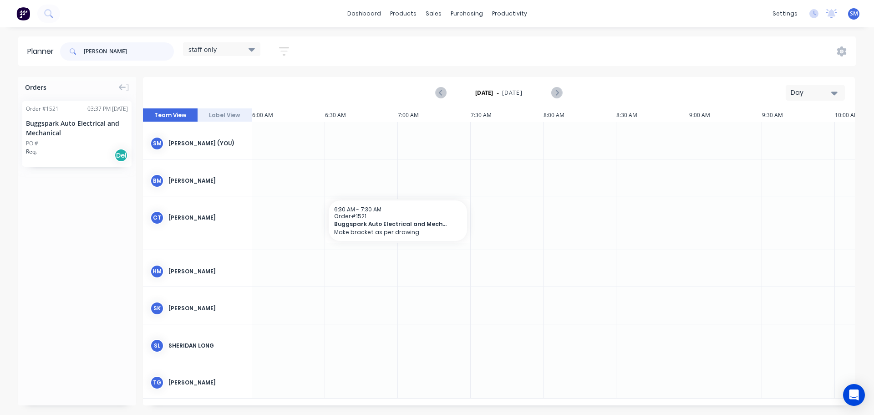
drag, startPoint x: 98, startPoint y: 51, endPoint x: 104, endPoint y: 50, distance: 6.0
click at [56, 51] on header "Planner [PERSON_NAME] staff only Save new view None edit staff only (Default) e…" at bounding box center [437, 51] width 838 height 30
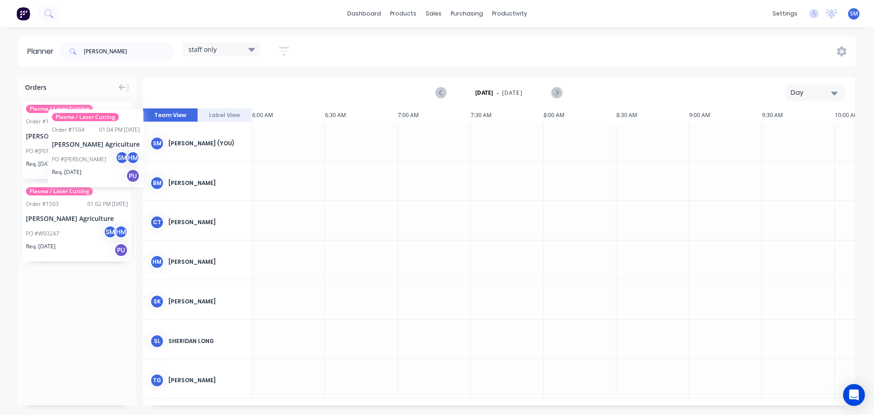
drag, startPoint x: 87, startPoint y: 132, endPoint x: 41, endPoint y: 97, distance: 57.9
click at [287, 50] on icon "button" at bounding box center [284, 51] width 10 height 11
click at [322, 55] on div "[PERSON_NAME] staff only Save new view None edit staff only (Default) edit Show…" at bounding box center [457, 51] width 798 height 27
click at [115, 50] on input "[PERSON_NAME]" at bounding box center [129, 51] width 90 height 18
type input "m"
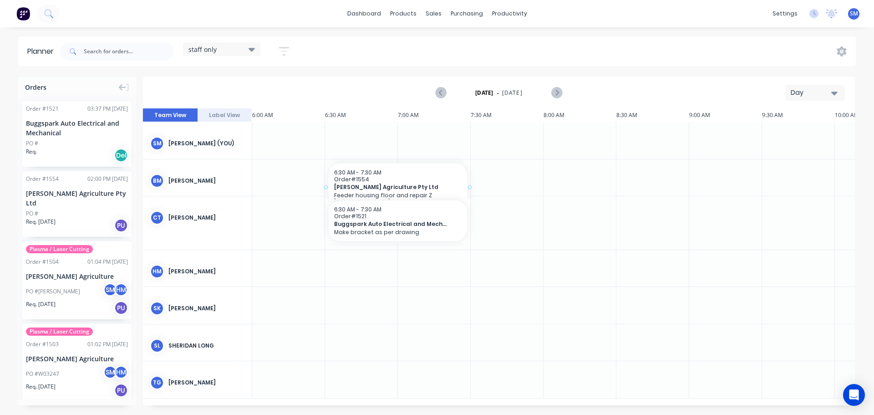
drag, startPoint x: 87, startPoint y: 199, endPoint x: 316, endPoint y: 162, distance: 231.6
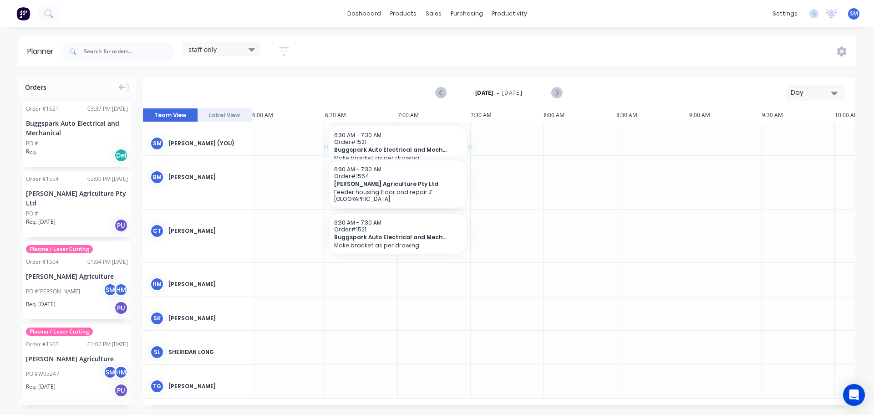
drag, startPoint x: 93, startPoint y: 141, endPoint x: 343, endPoint y: 121, distance: 250.4
click at [343, 121] on div "Orders Order # 1521 03:37 PM [DATE] Buggspark Auto Electrical and Mechanical PO…" at bounding box center [437, 245] width 874 height 337
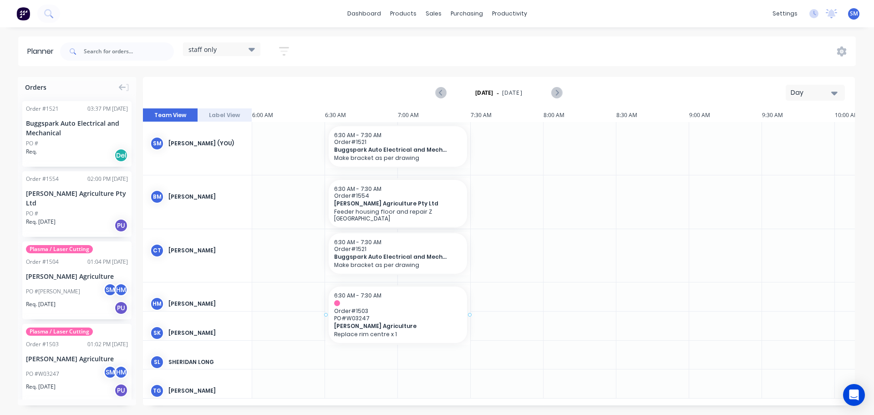
drag, startPoint x: 79, startPoint y: 326, endPoint x: 345, endPoint y: 267, distance: 272.3
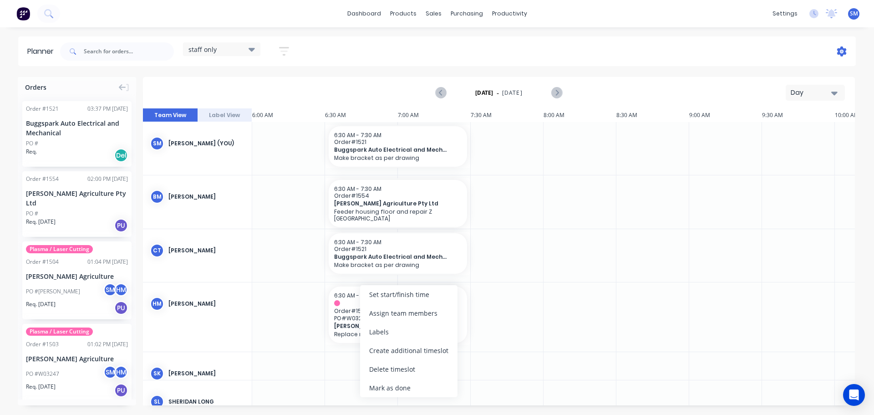
click at [839, 53] on icon at bounding box center [842, 51] width 10 height 10
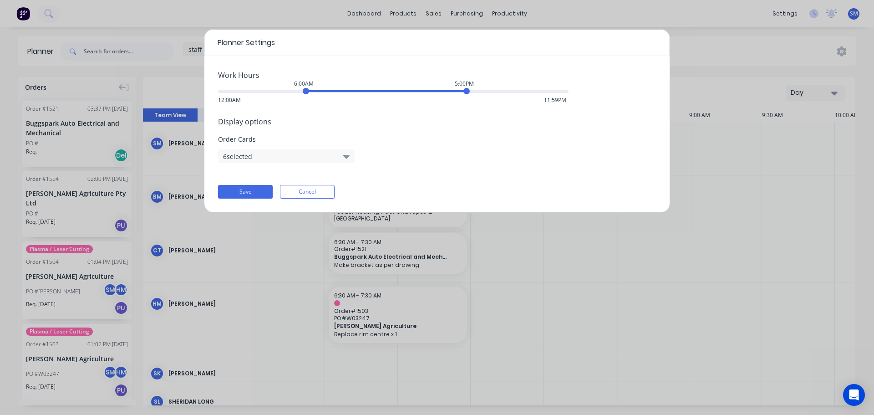
drag, startPoint x: 322, startPoint y: 189, endPoint x: 315, endPoint y: 184, distance: 8.8
click at [322, 189] on button "Cancel" at bounding box center [307, 192] width 55 height 14
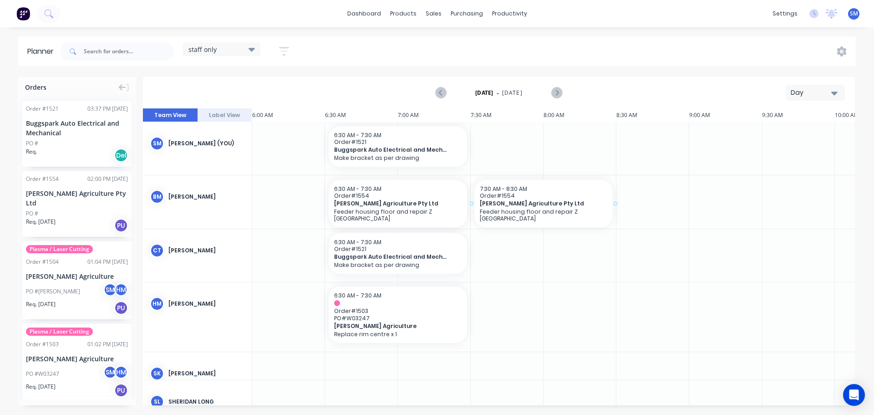
drag, startPoint x: 91, startPoint y: 195, endPoint x: 473, endPoint y: 201, distance: 382.1
click at [453, 46] on div "Sales Orders" at bounding box center [467, 44] width 37 height 8
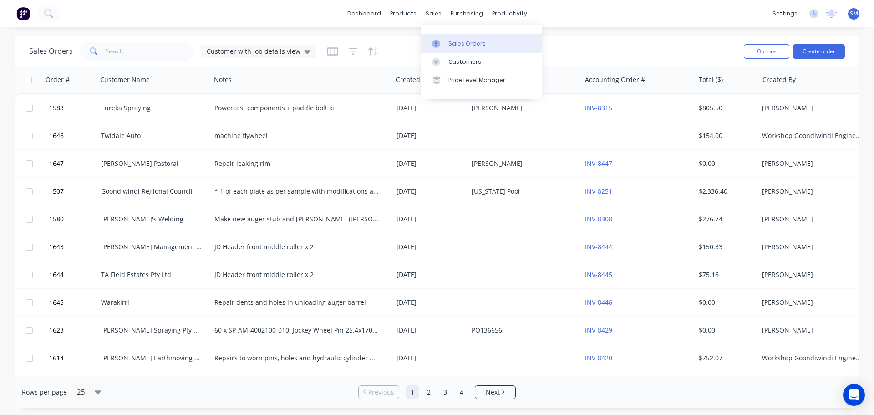
click at [446, 49] on link "Sales Orders" at bounding box center [481, 43] width 121 height 18
click at [471, 41] on div "Sales Orders" at bounding box center [467, 44] width 37 height 8
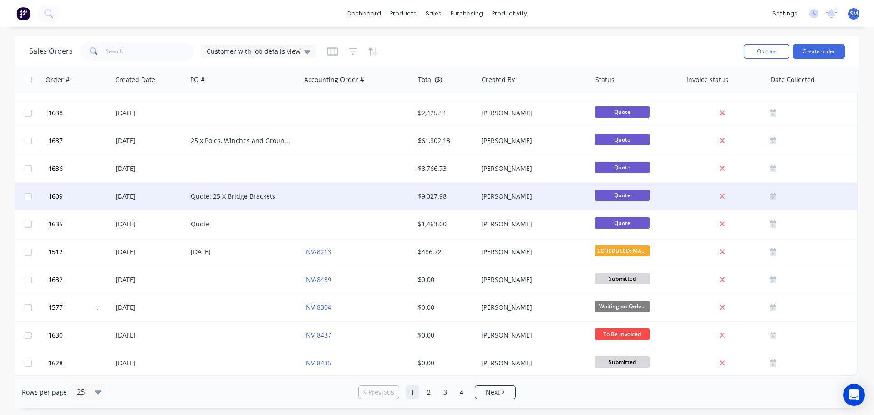
scroll to position [371, 286]
